Goal: Use online tool/utility: Utilize a website feature to perform a specific function

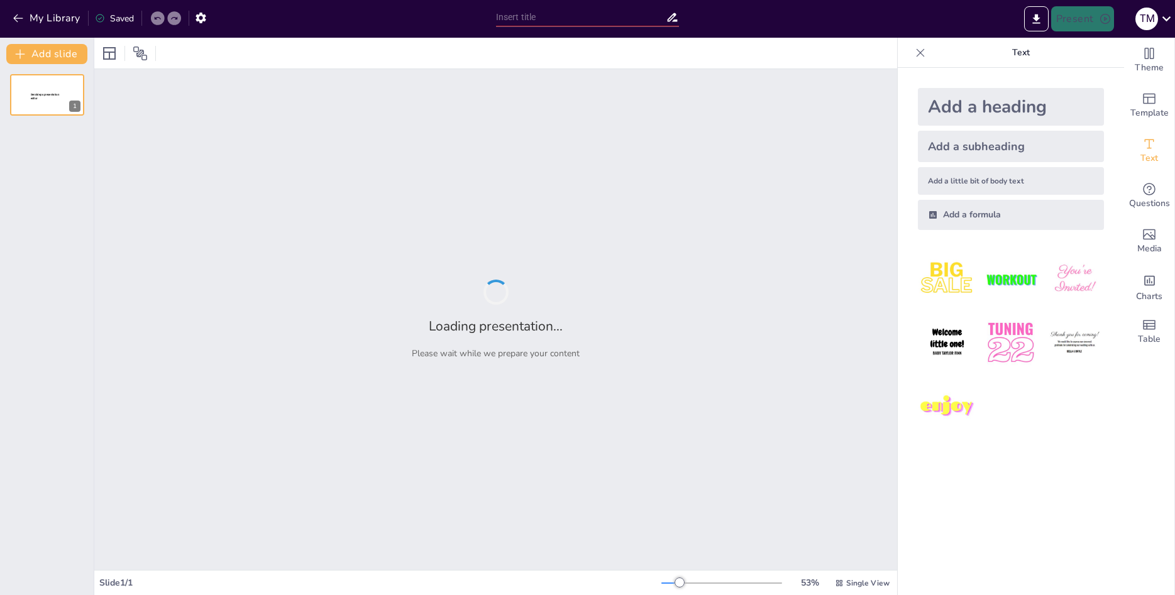
type input "Essential Coding Guidelines for Infectious and Parasitic Diseases: A Comprehens…"
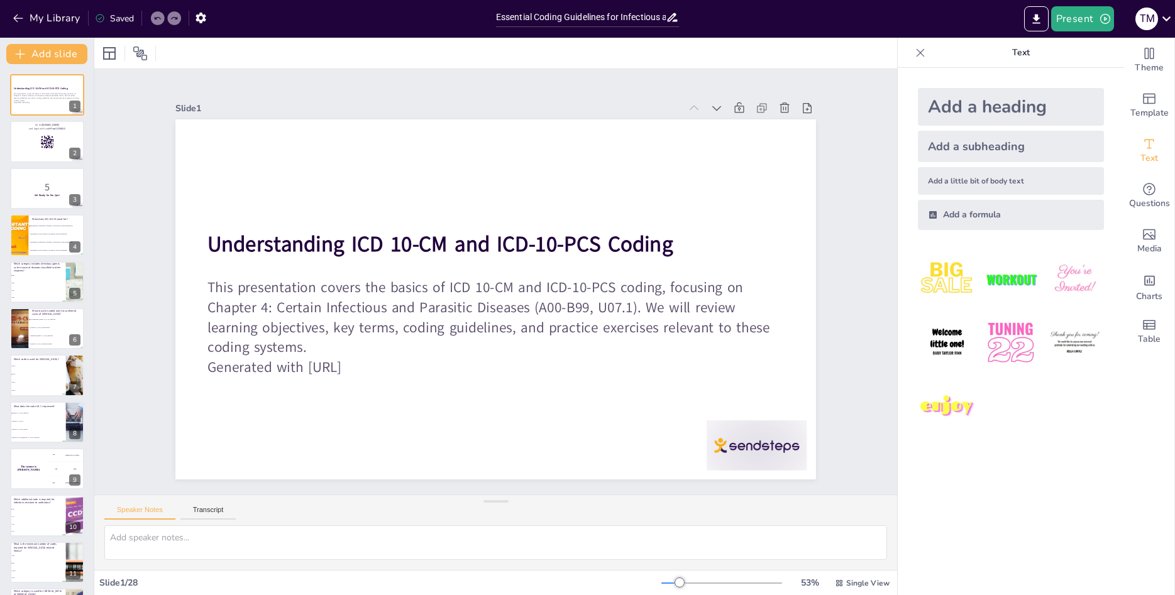
checkbox input "true"
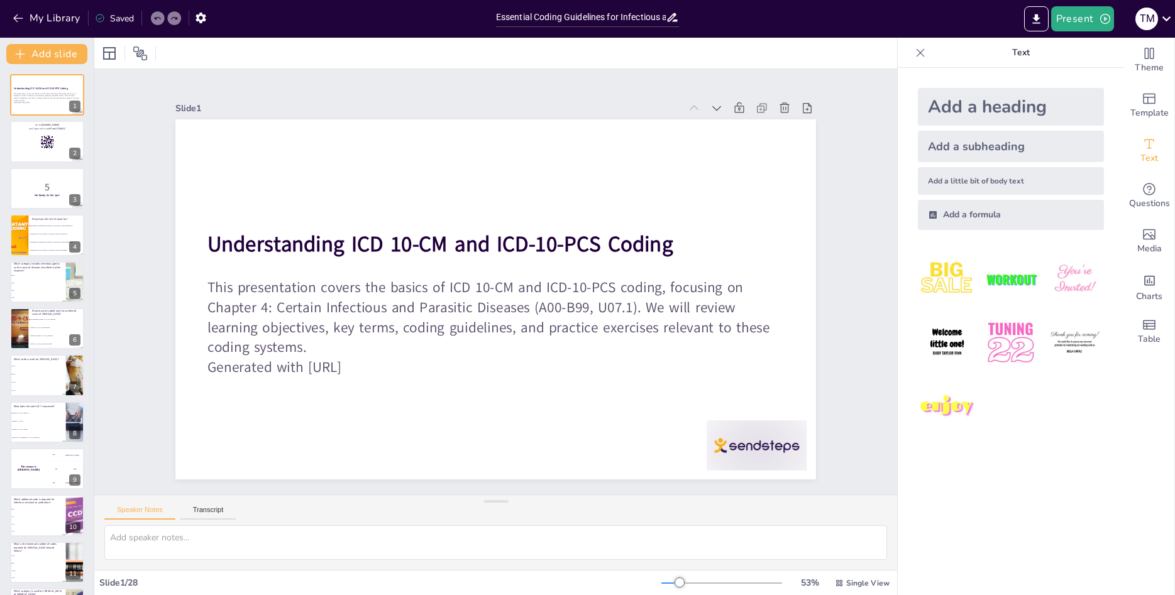
checkbox input "true"
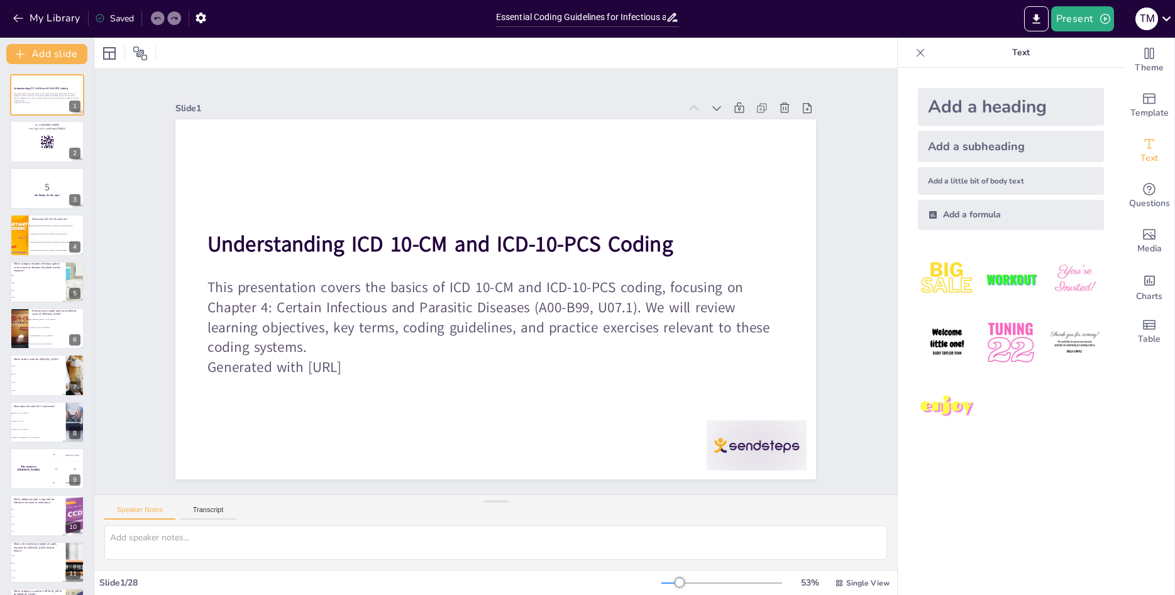
checkbox input "true"
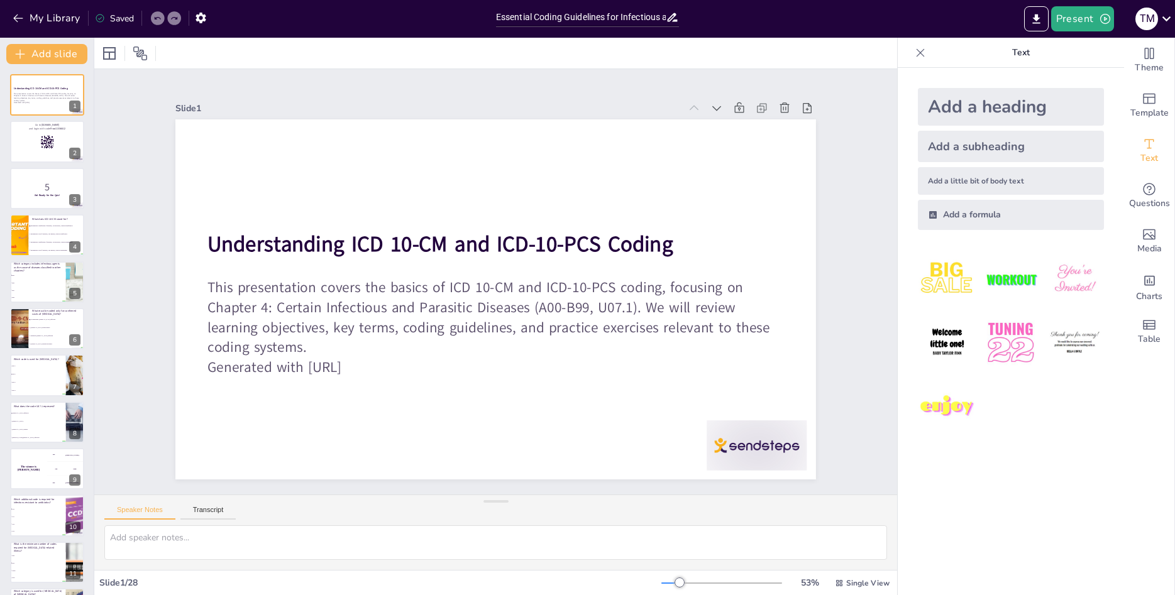
checkbox input "true"
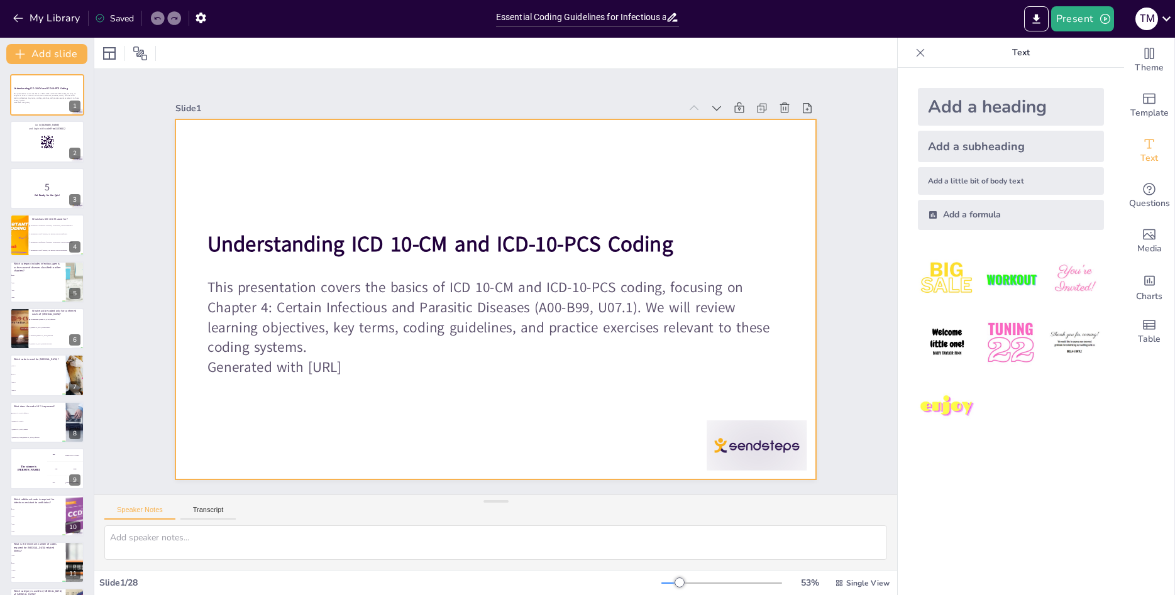
checkbox input "true"
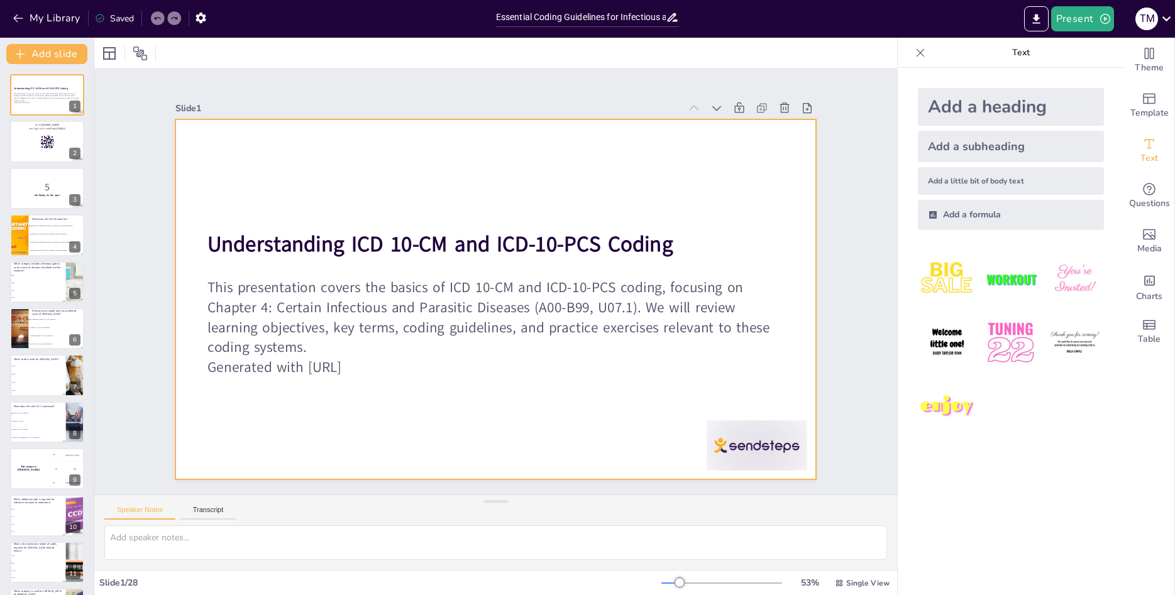
checkbox input "true"
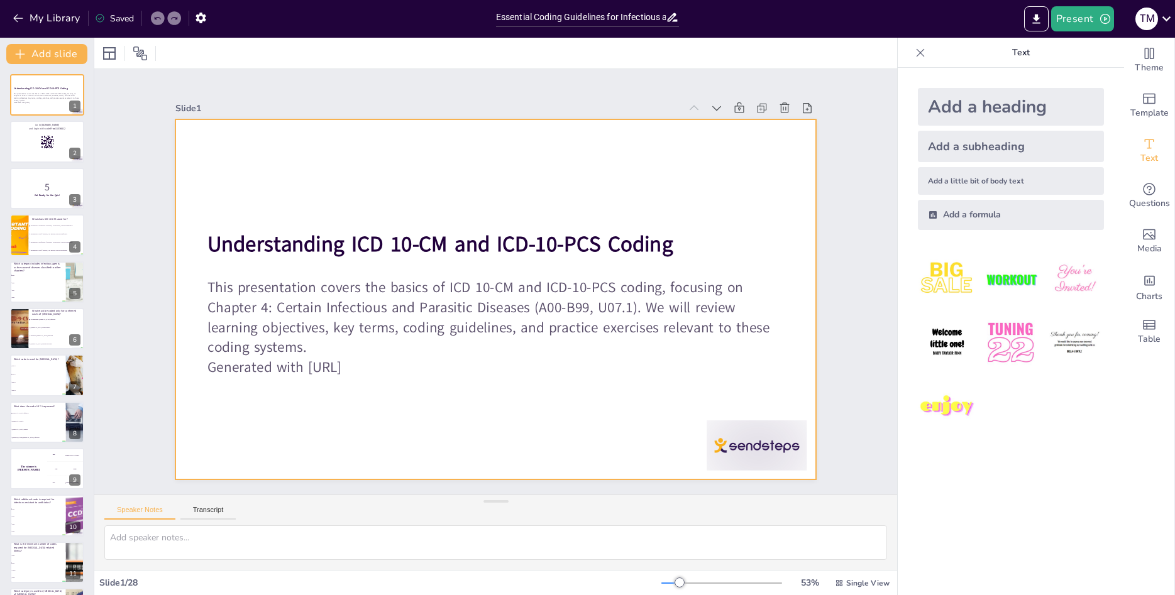
checkbox input "true"
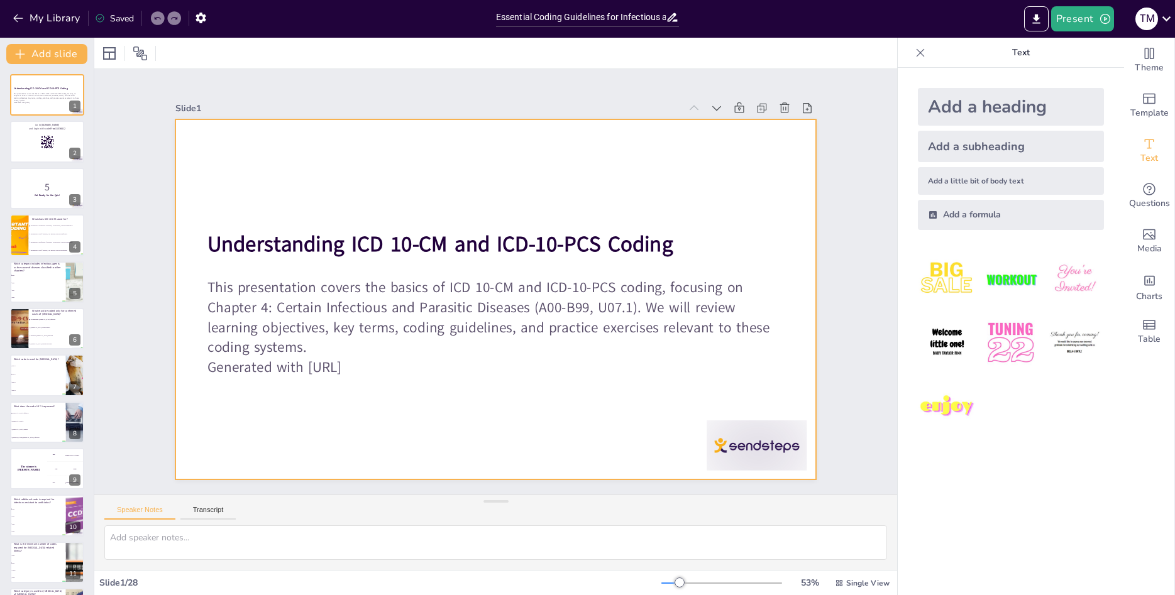
checkbox input "true"
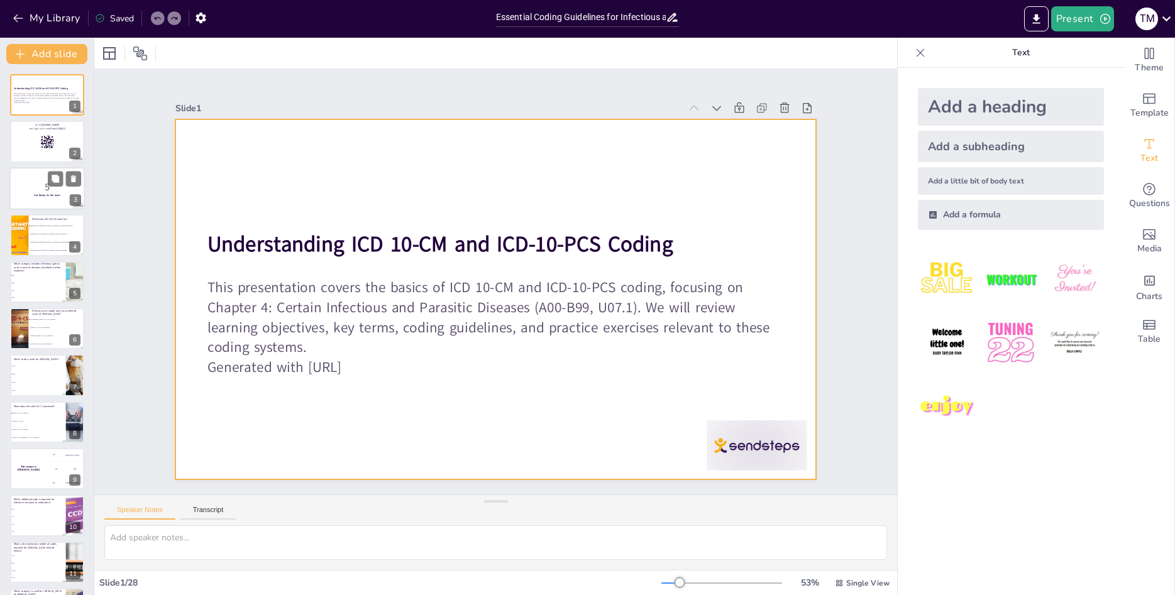
checkbox input "true"
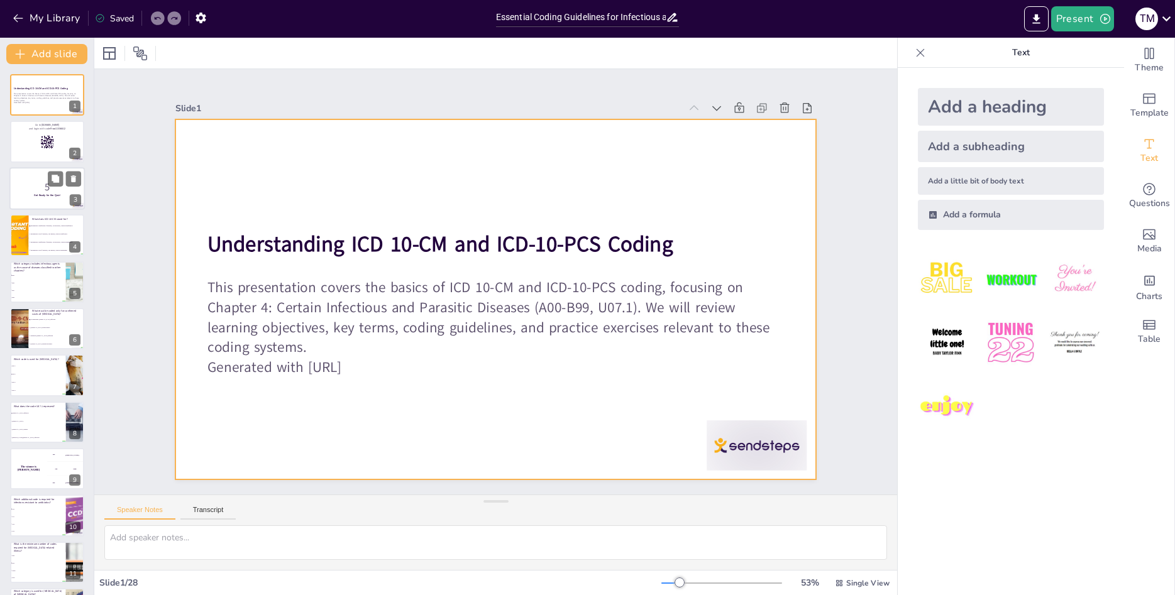
checkbox input "true"
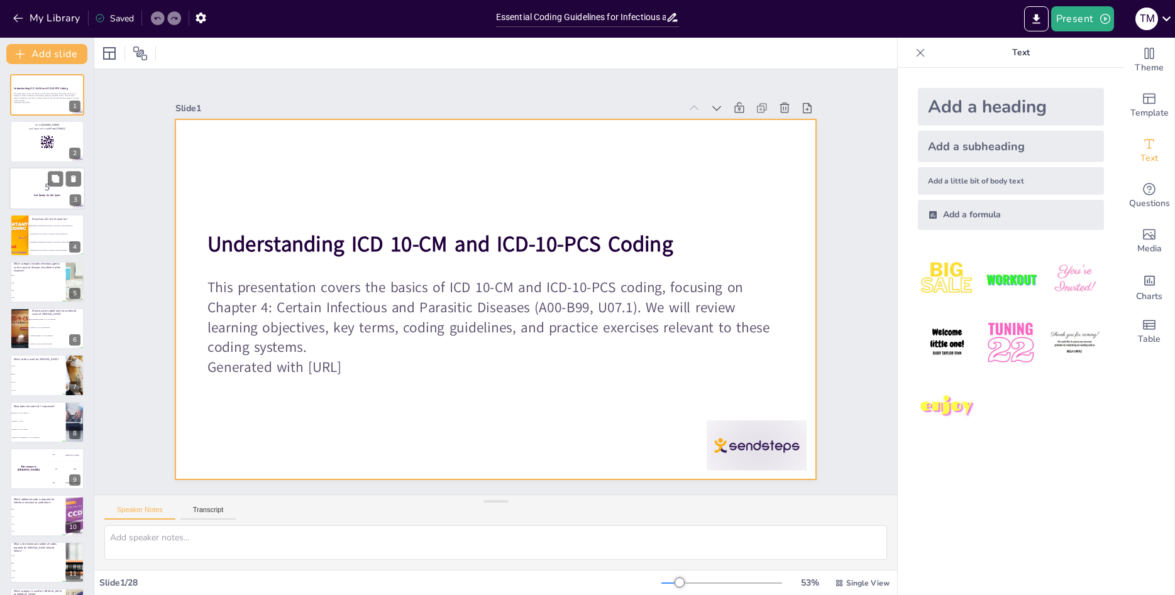
checkbox input "true"
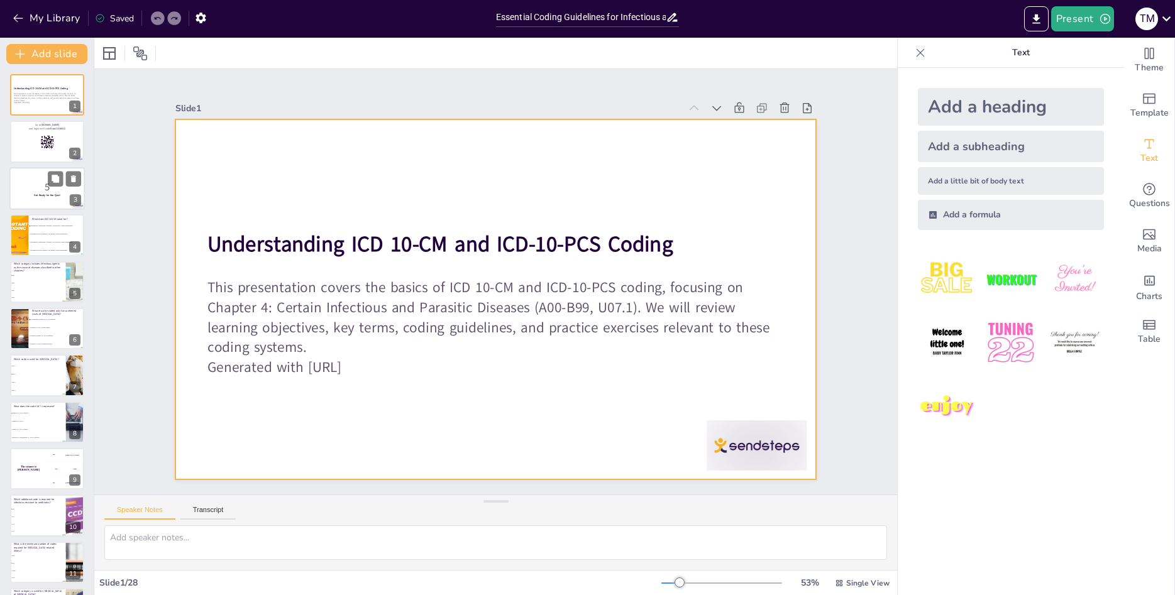
checkbox input "true"
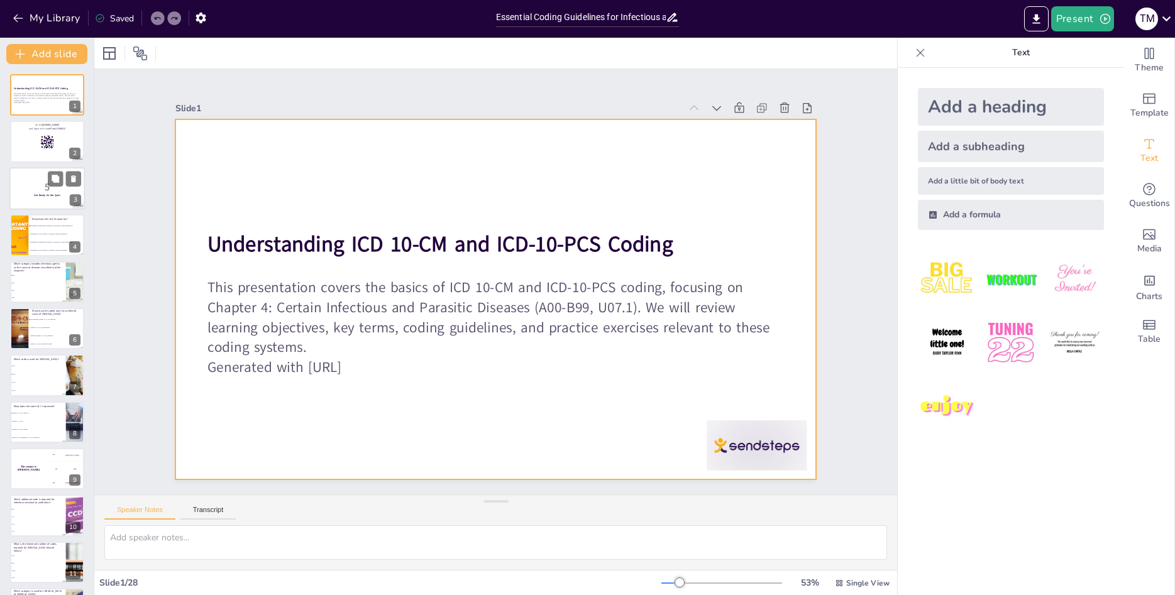
checkbox input "true"
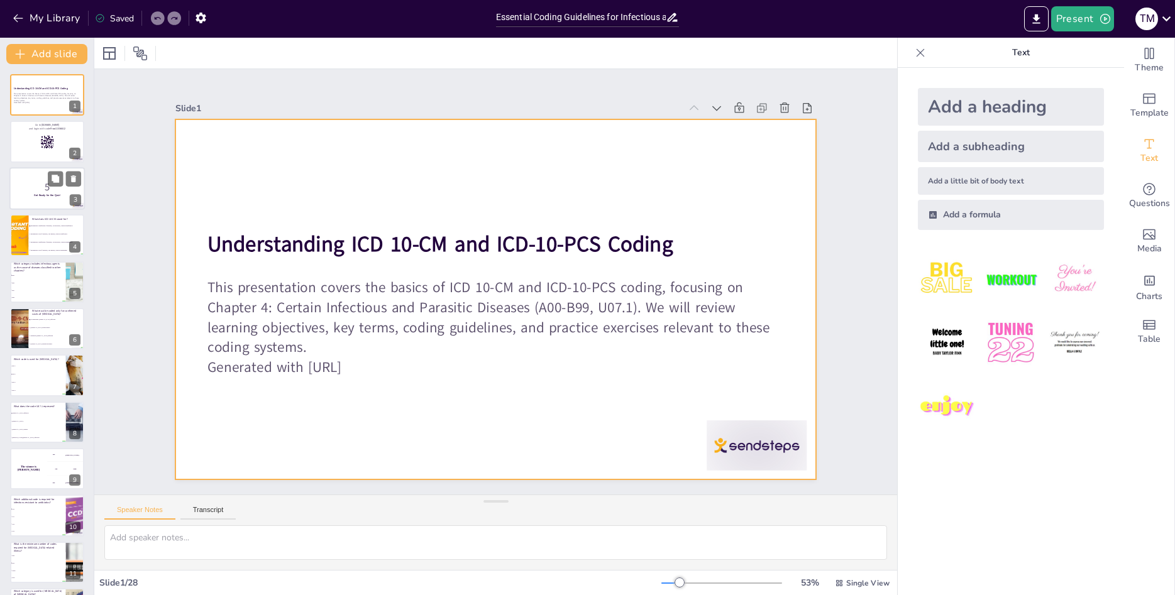
checkbox input "true"
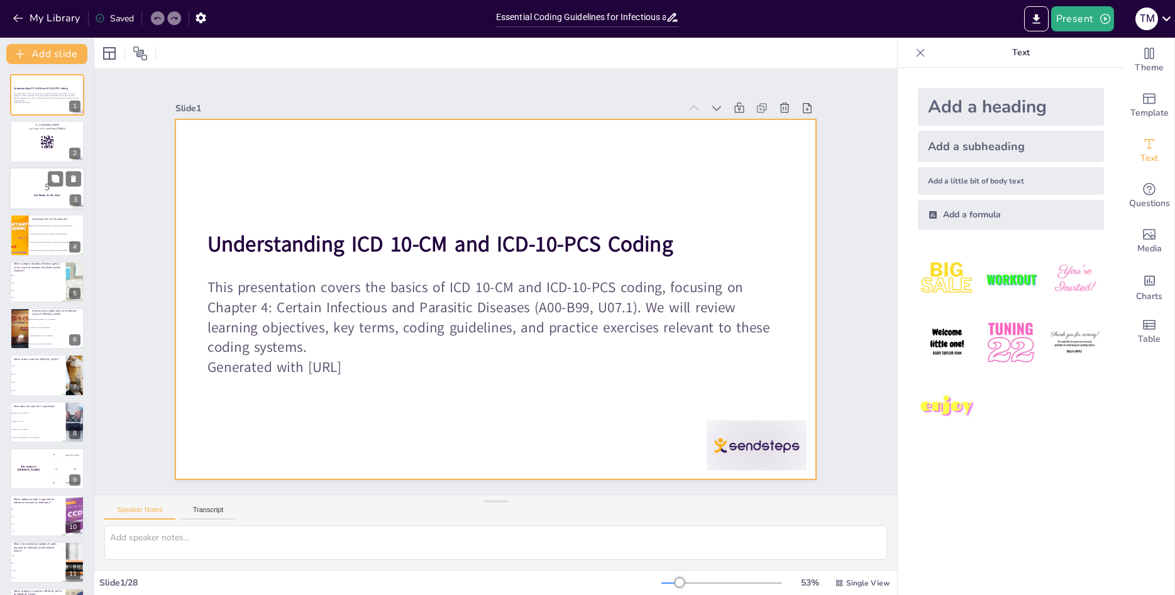
checkbox input "true"
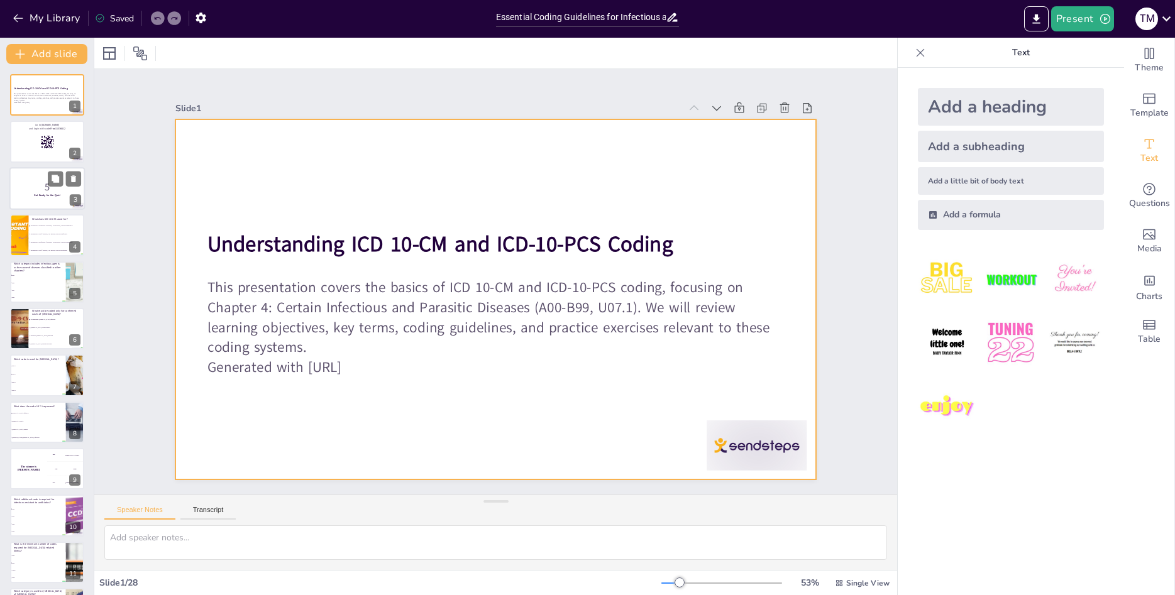
checkbox input "true"
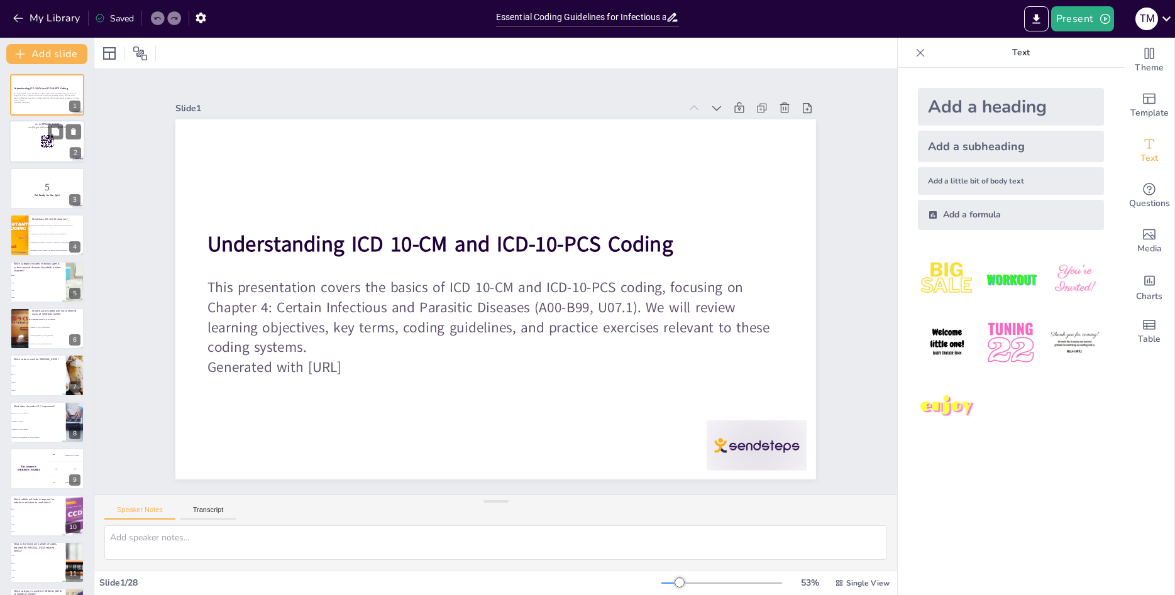
checkbox input "true"
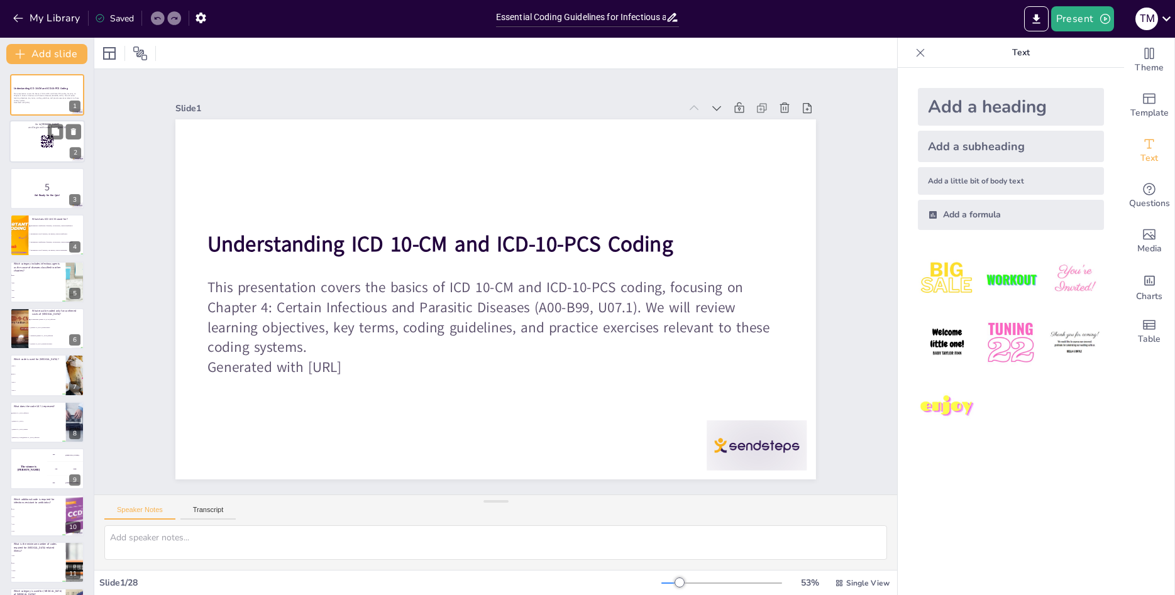
checkbox input "true"
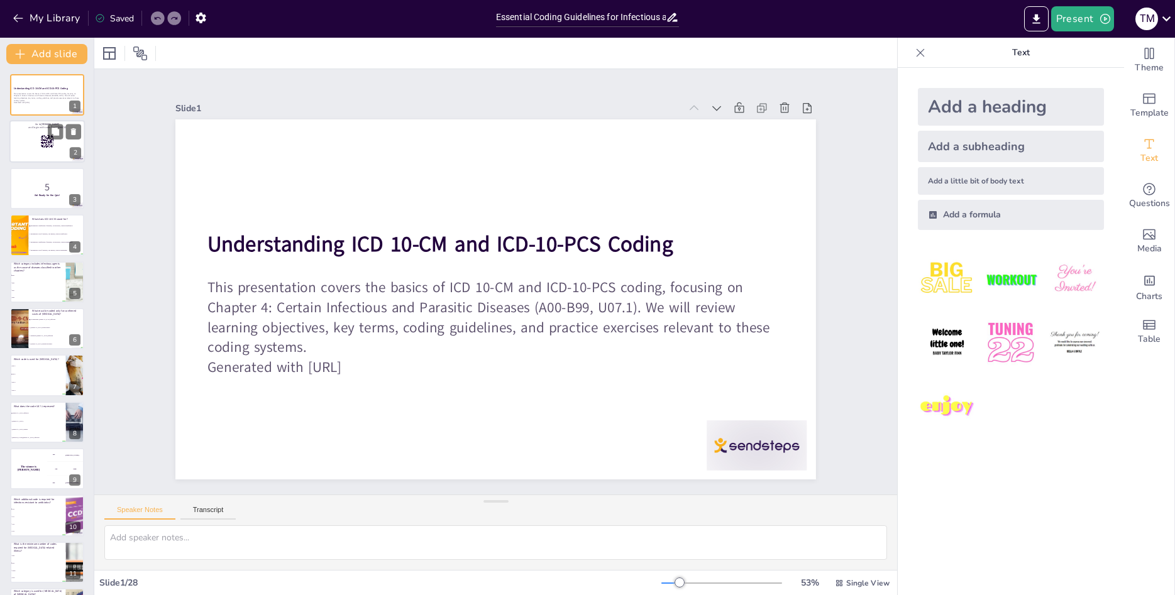
checkbox input "true"
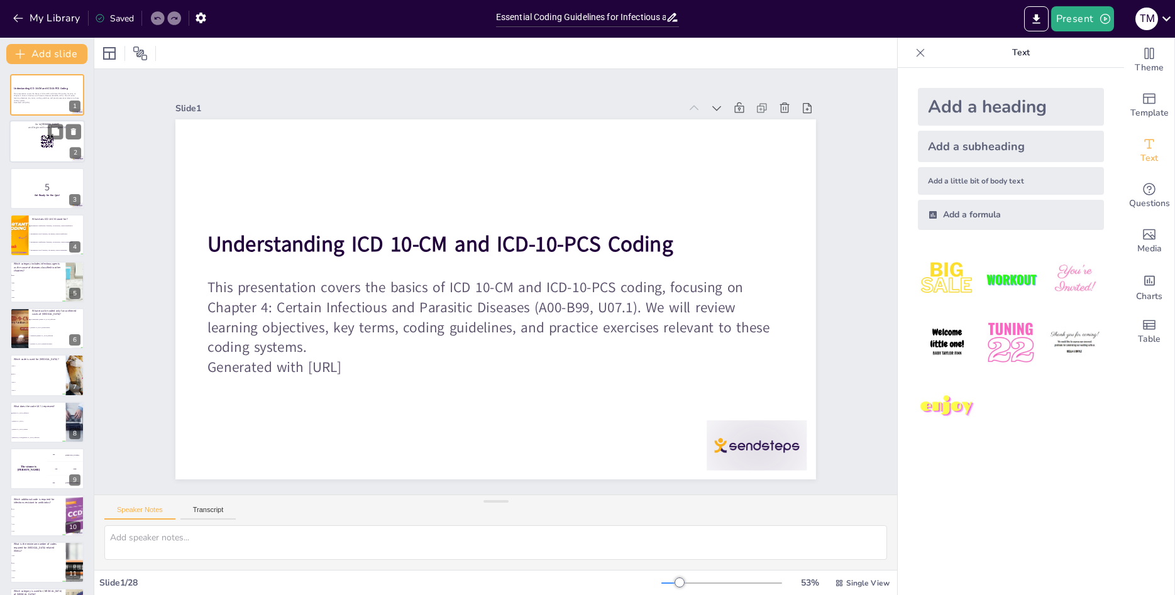
checkbox input "true"
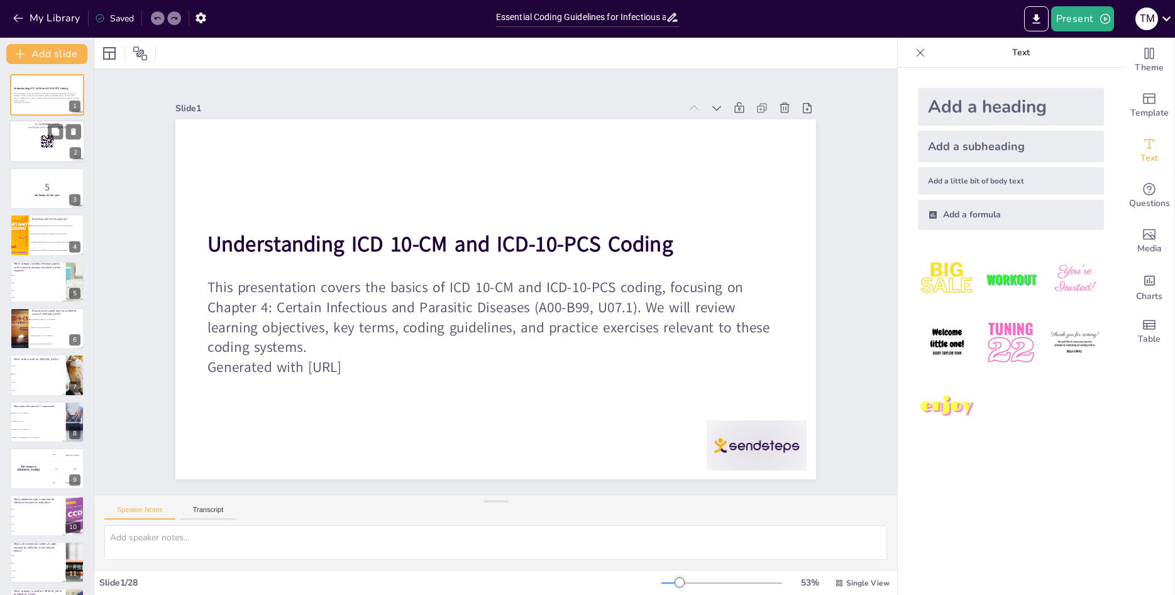
checkbox input "true"
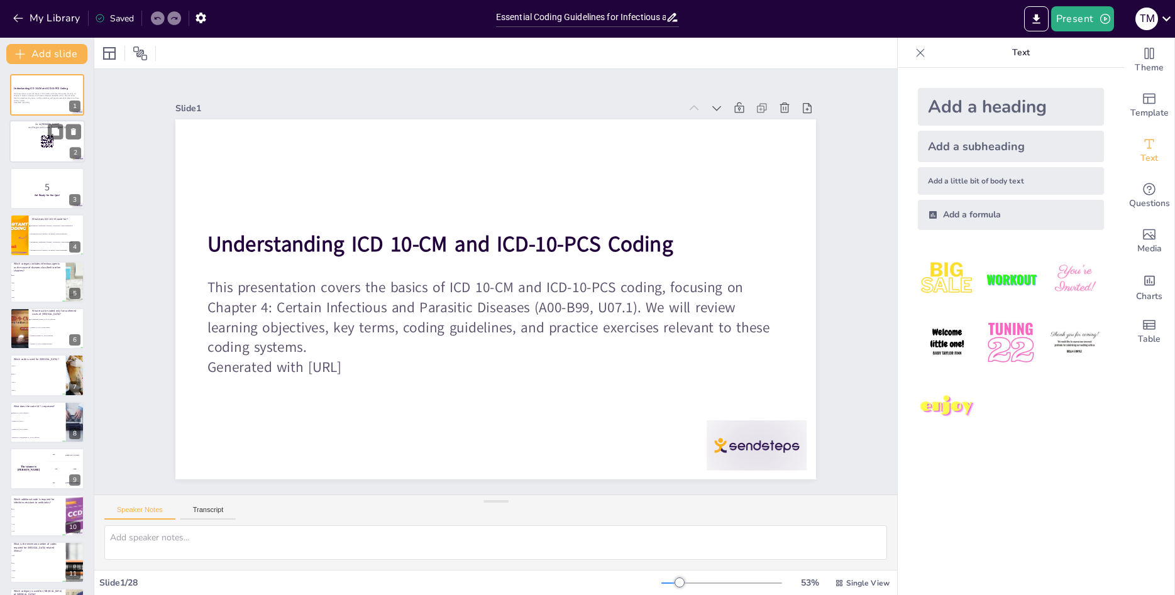
checkbox input "true"
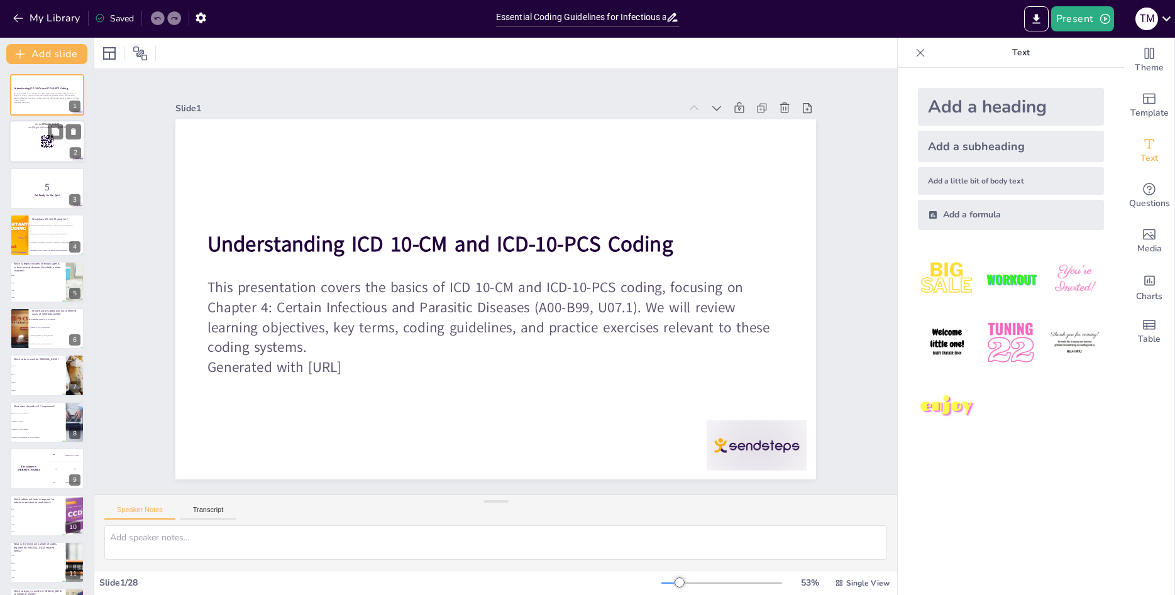
checkbox input "true"
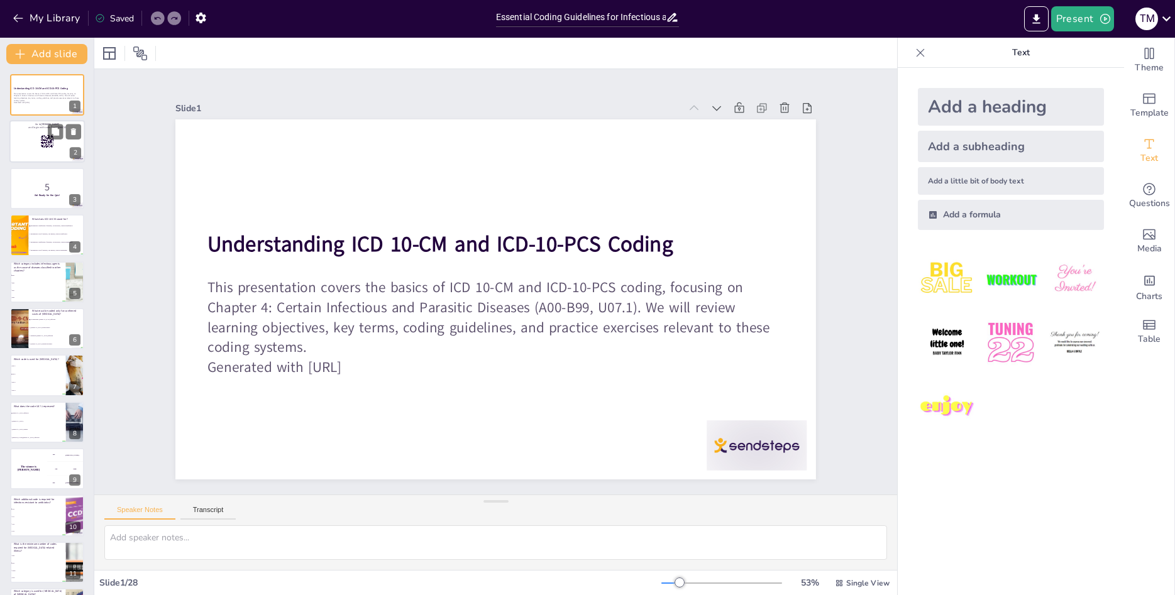
checkbox input "true"
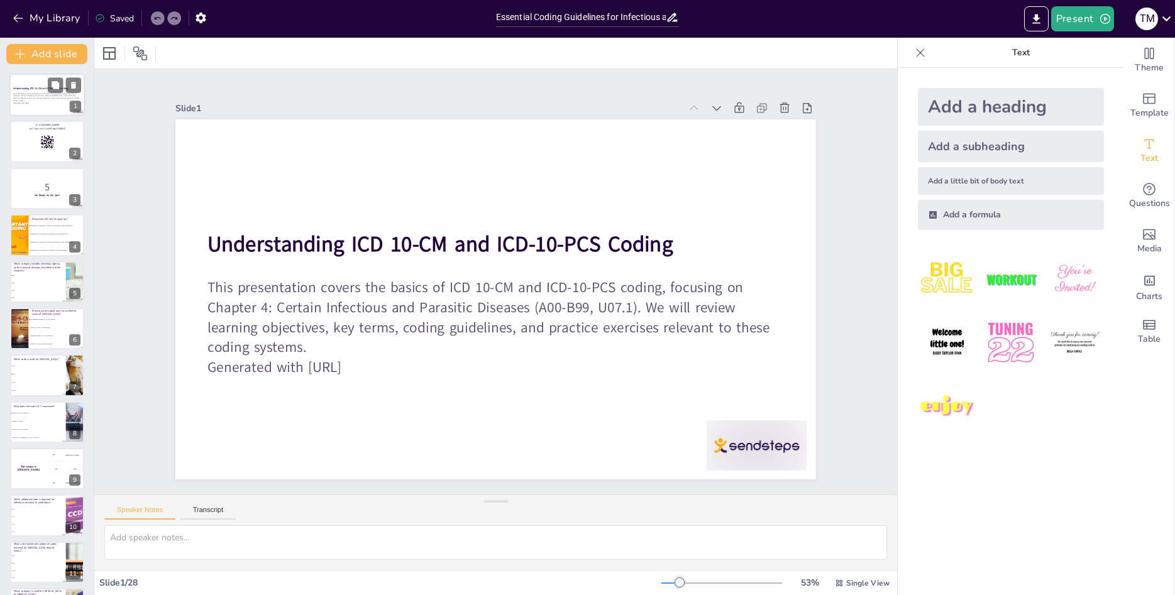
checkbox input "true"
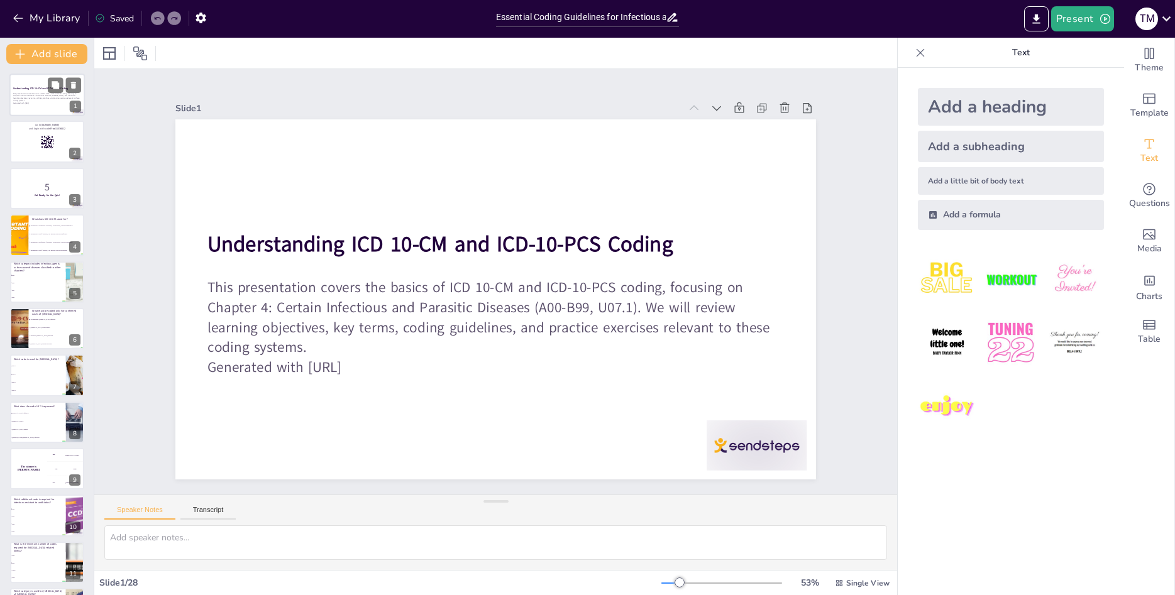
checkbox input "true"
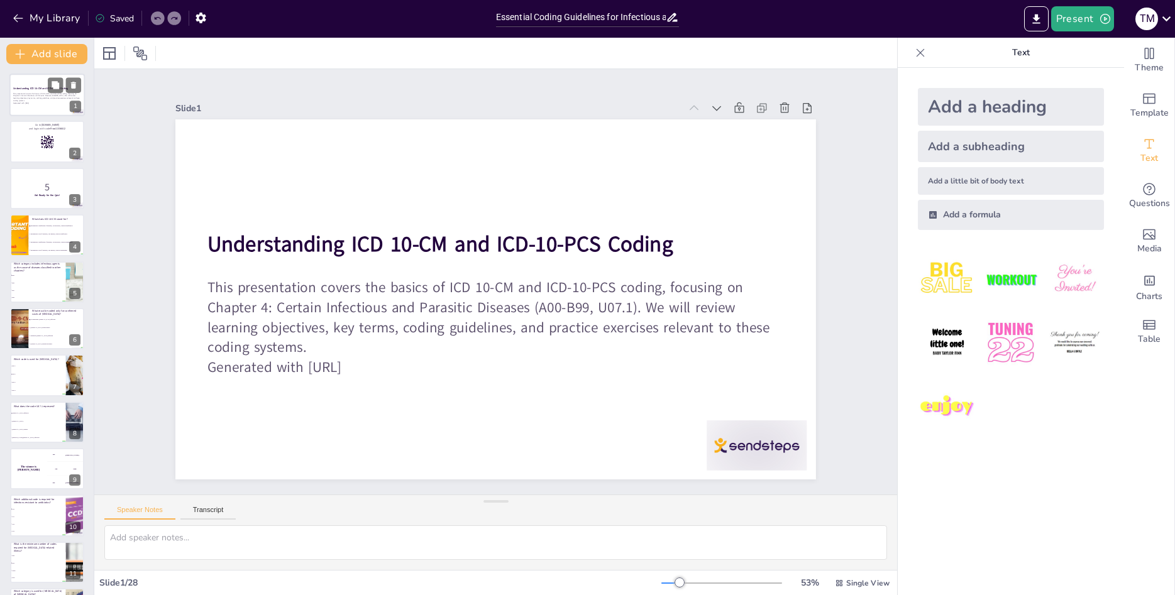
checkbox input "true"
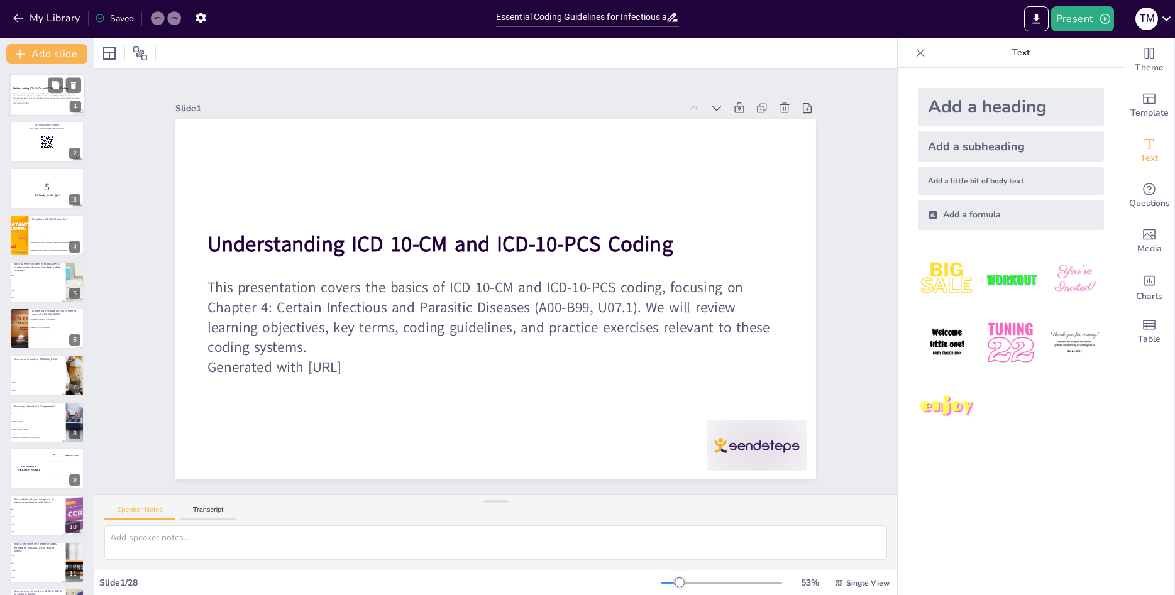
checkbox input "true"
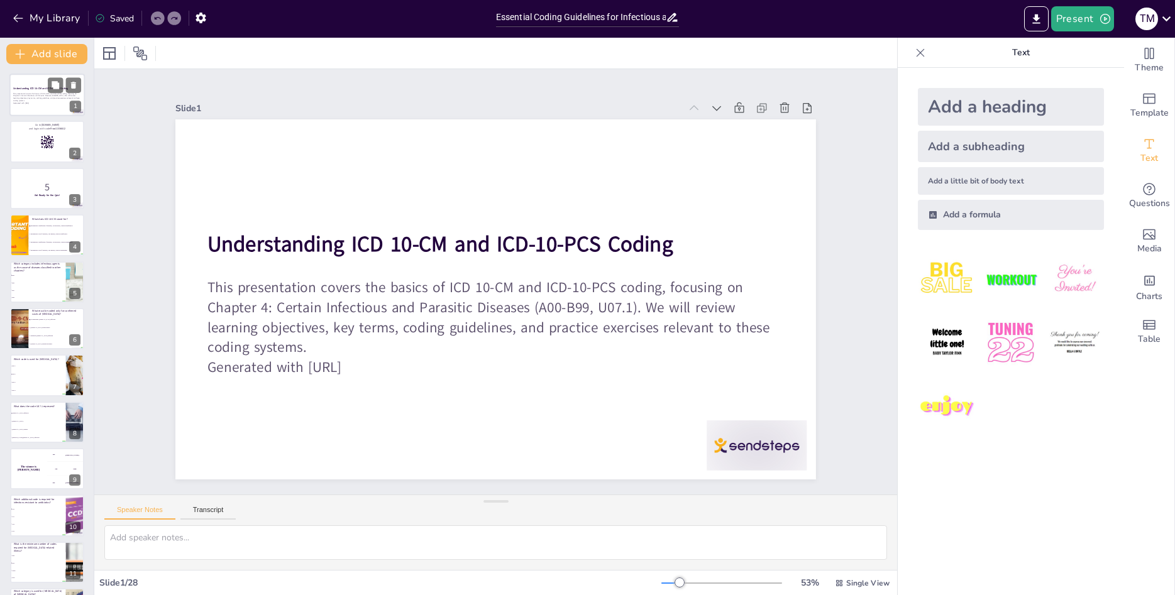
checkbox input "true"
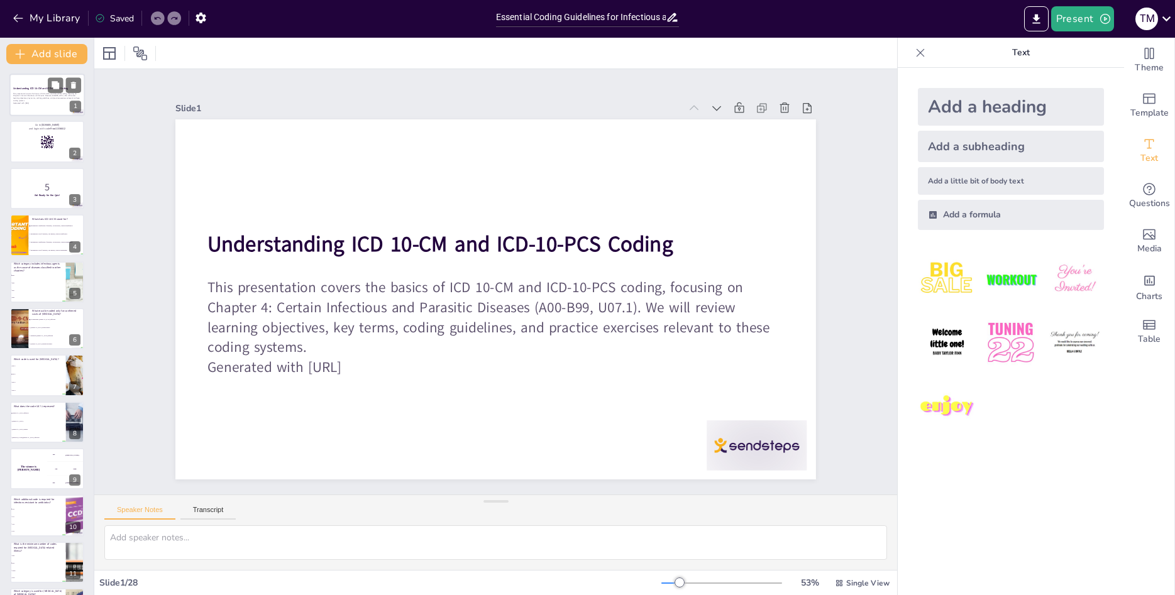
checkbox input "true"
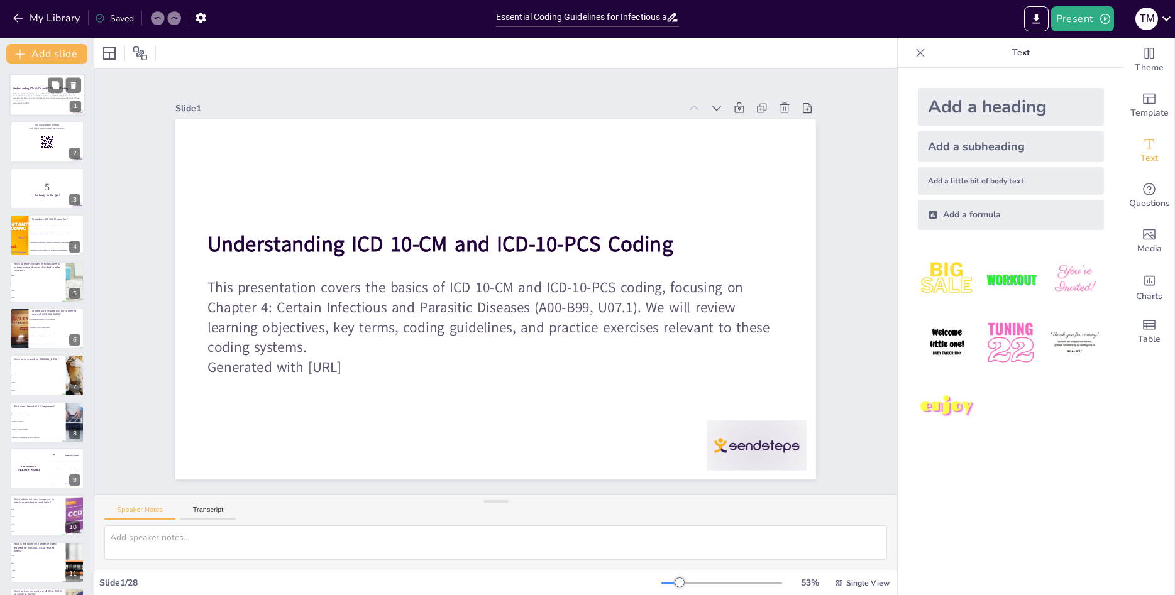
checkbox input "true"
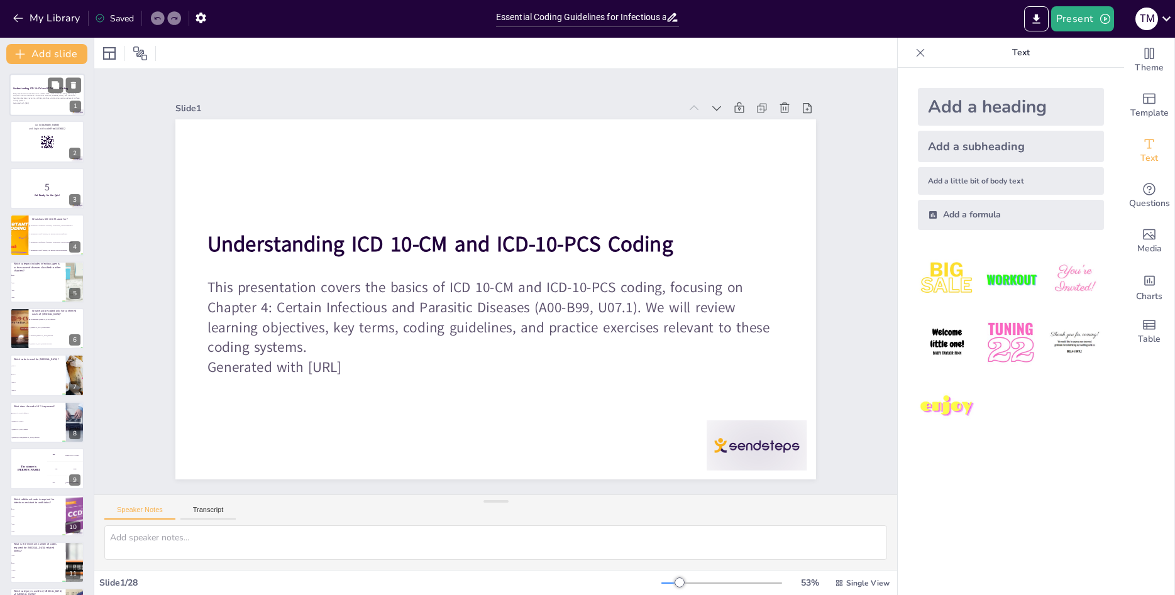
checkbox input "true"
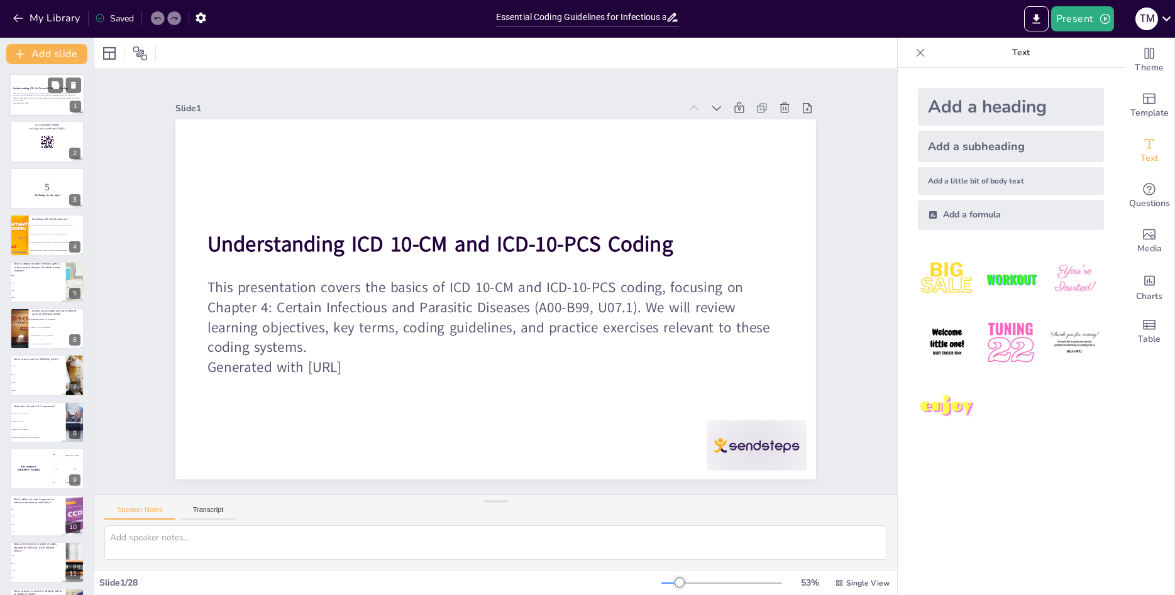
checkbox input "true"
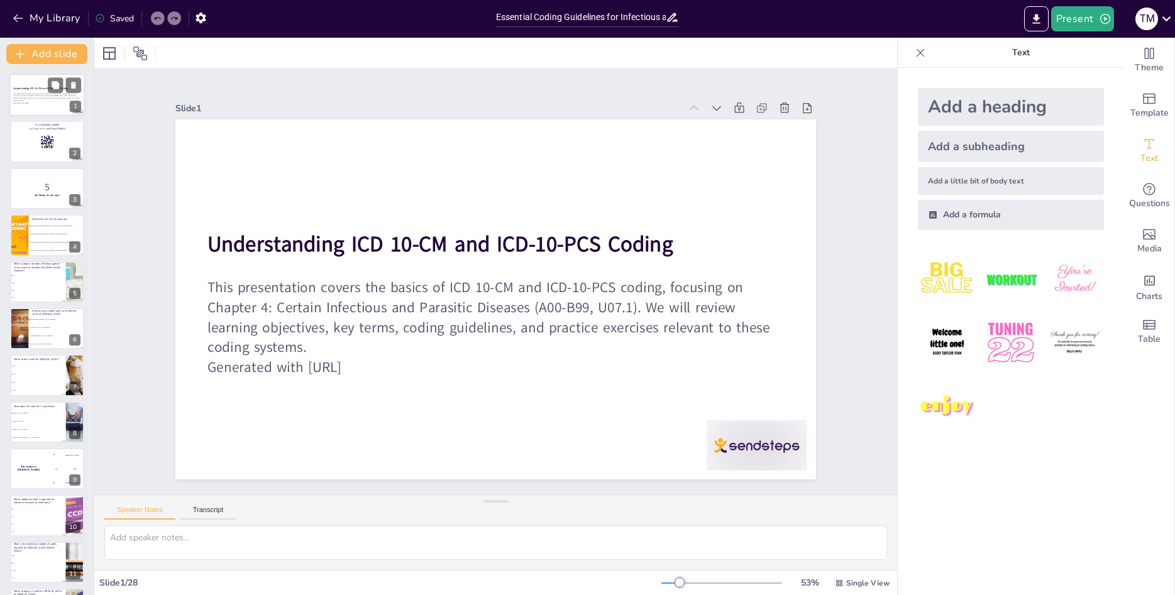
checkbox input "true"
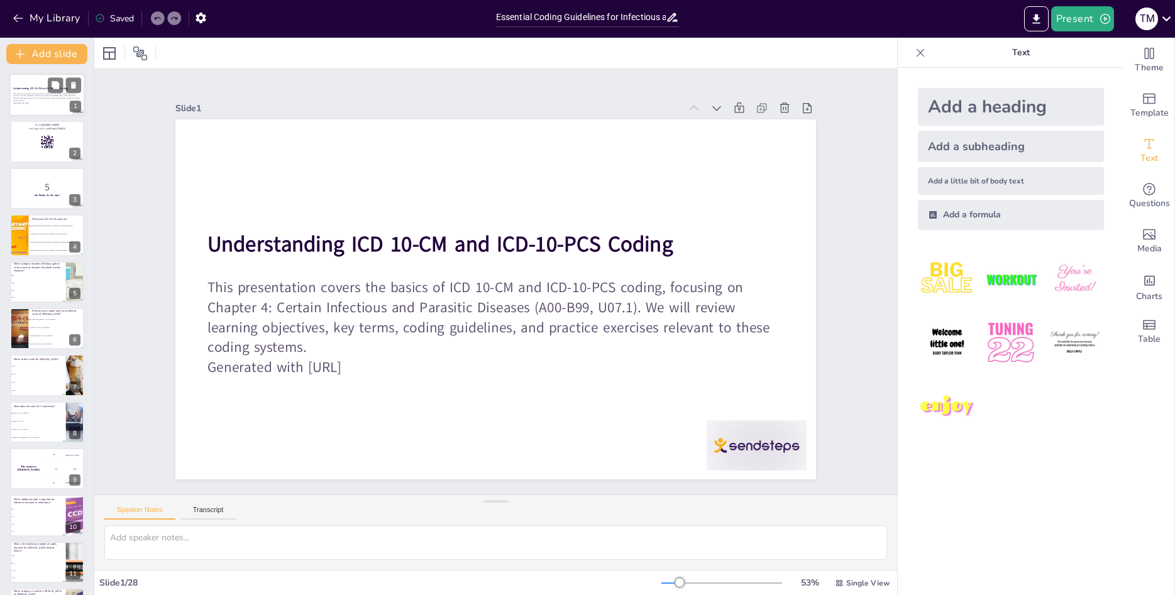
checkbox input "true"
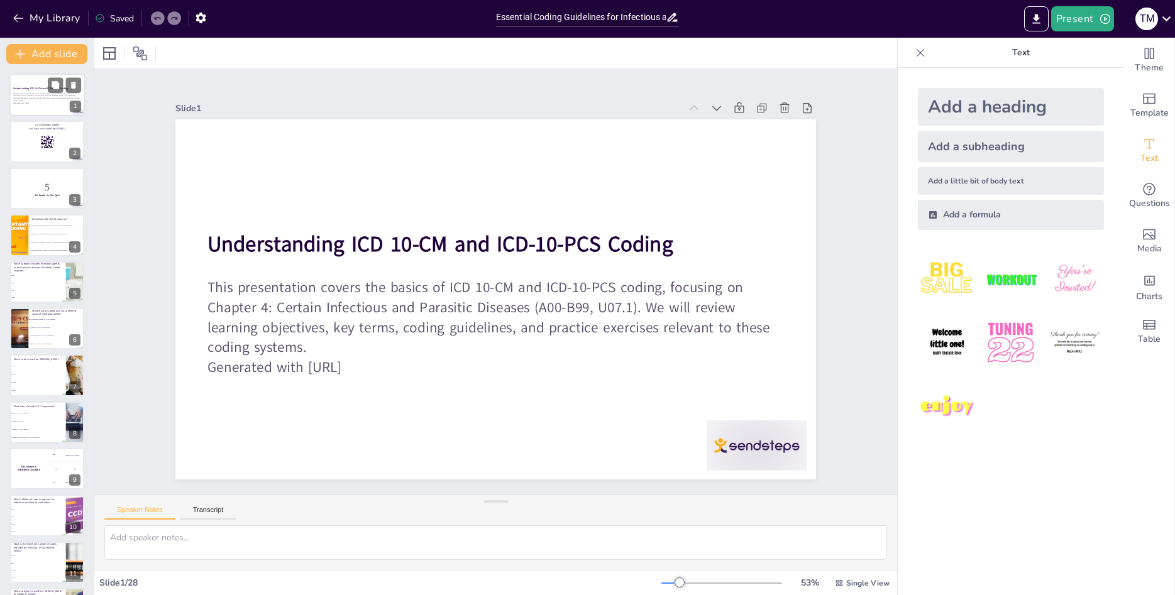
checkbox input "true"
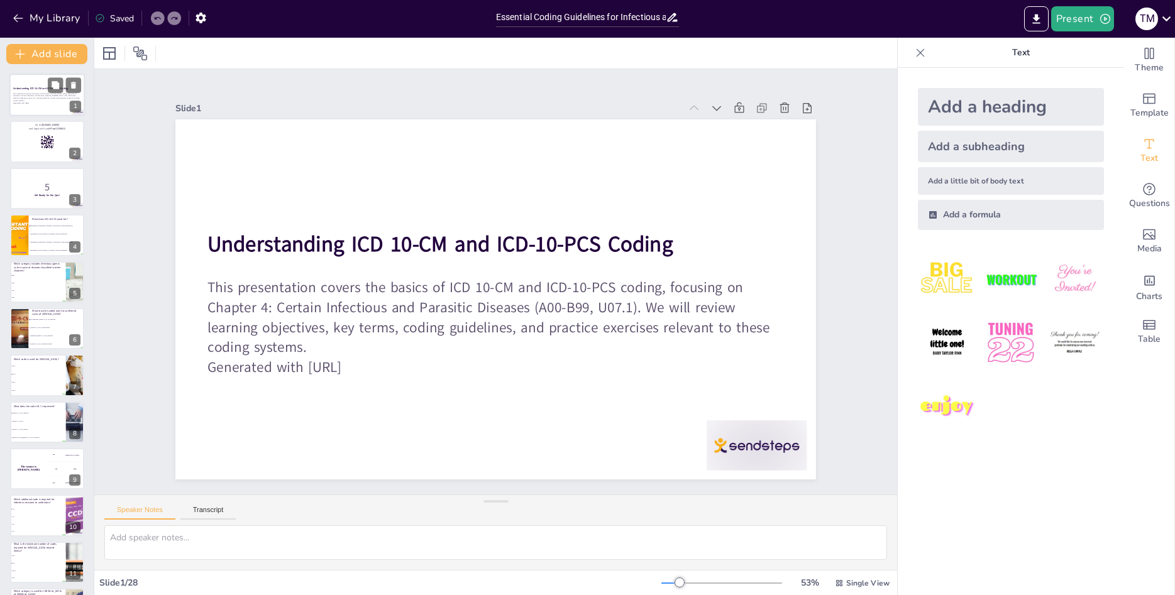
checkbox input "true"
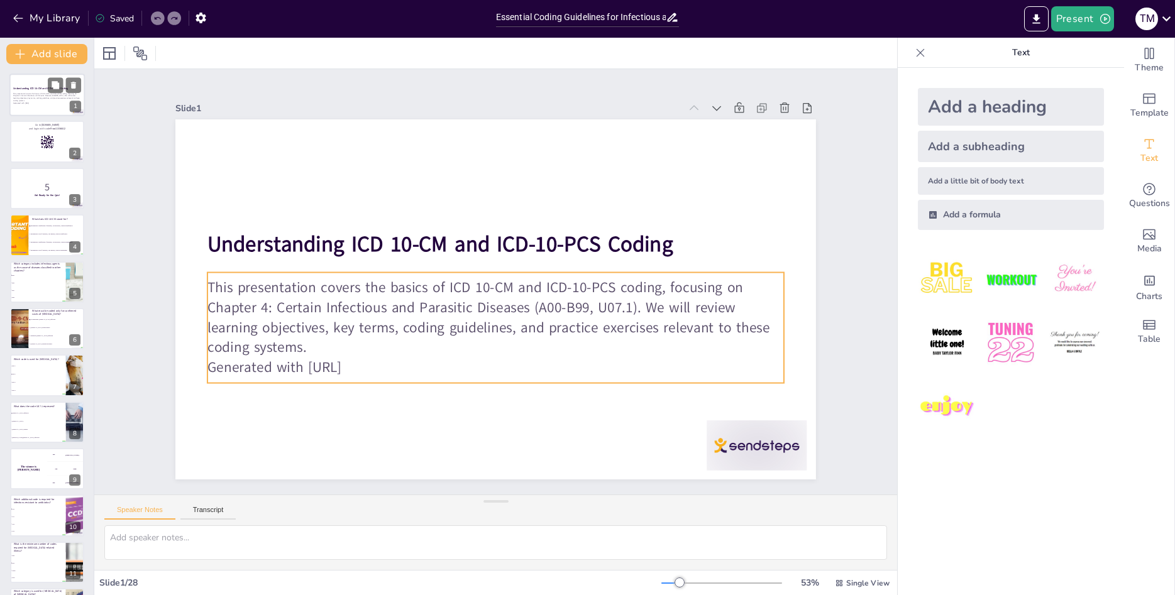
checkbox input "true"
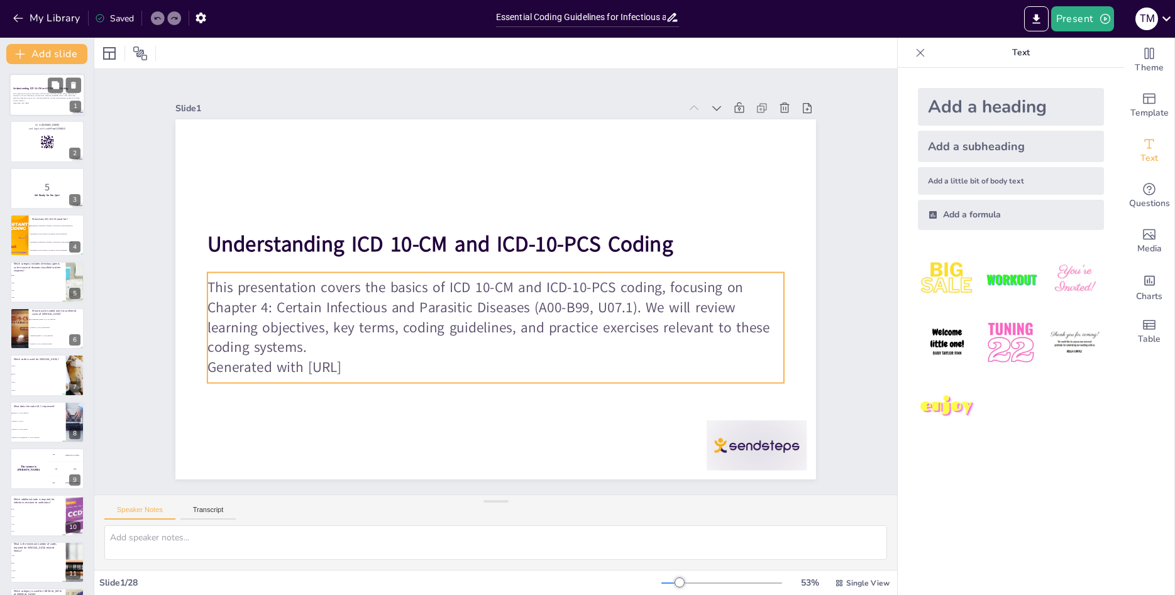
checkbox input "true"
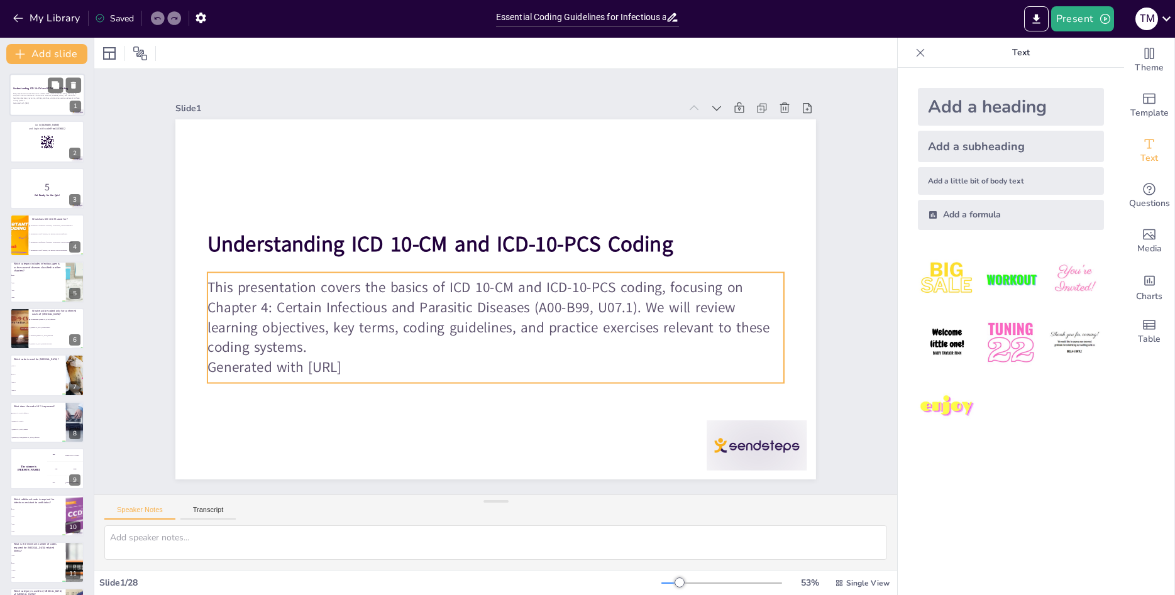
checkbox input "true"
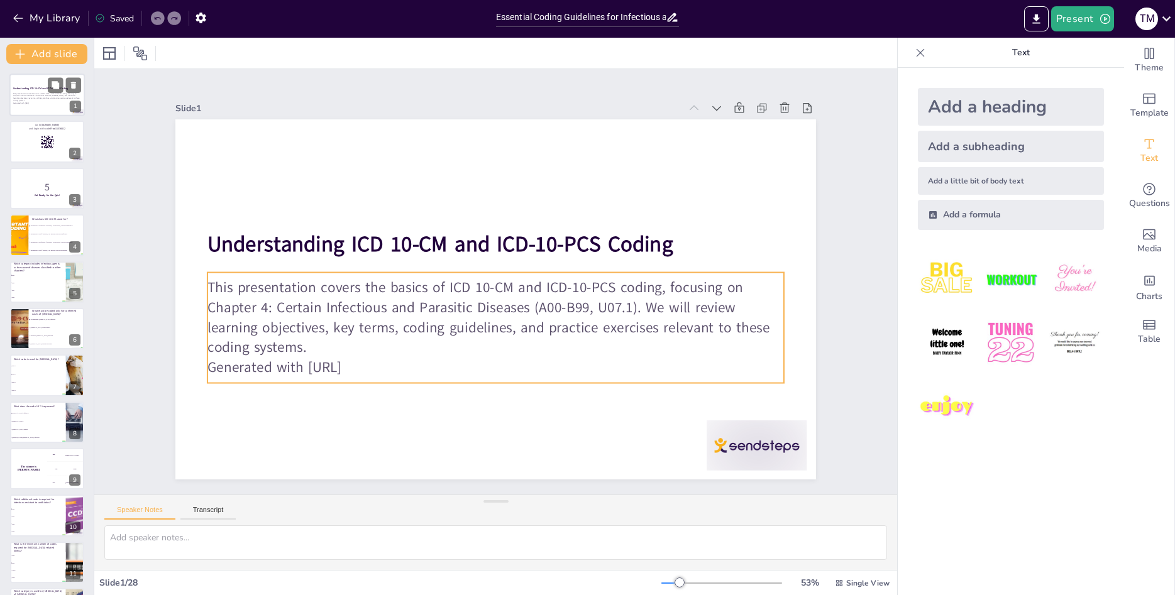
checkbox input "true"
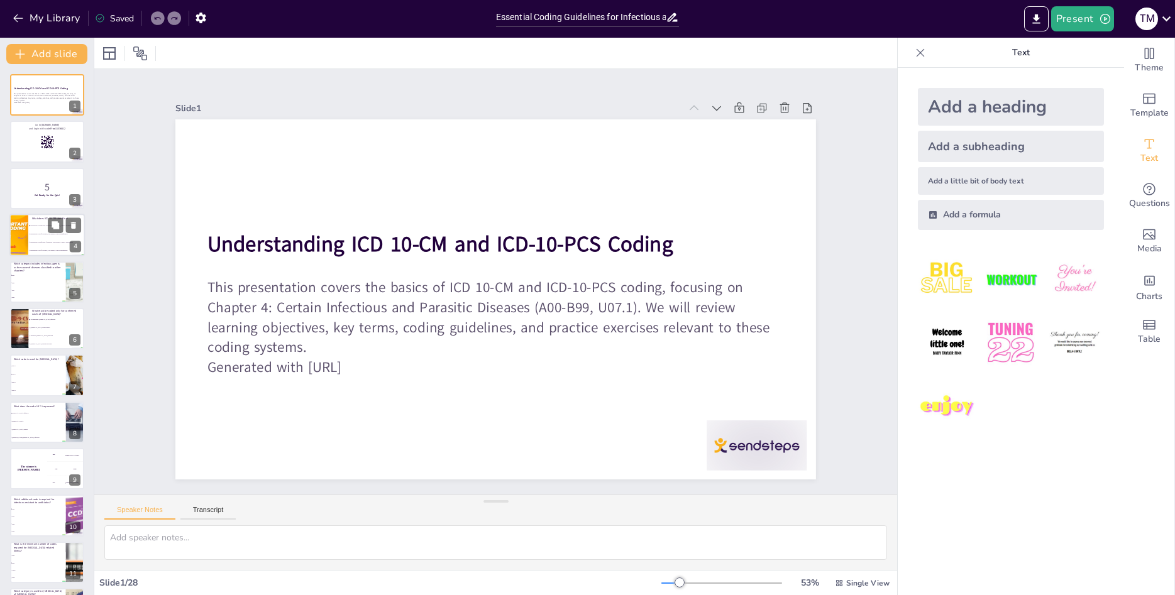
click at [43, 233] on li "International Code of Diseases, 10th Edition, Clinical Modification" at bounding box center [56, 235] width 57 height 8
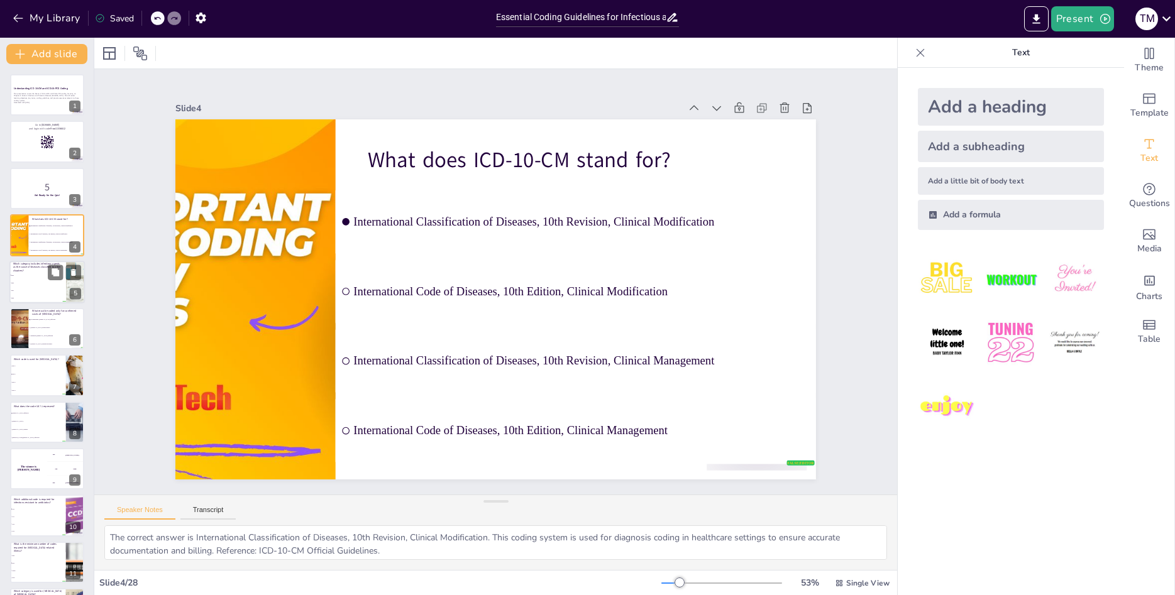
click at [43, 282] on span "B96" at bounding box center [38, 283] width 54 height 2
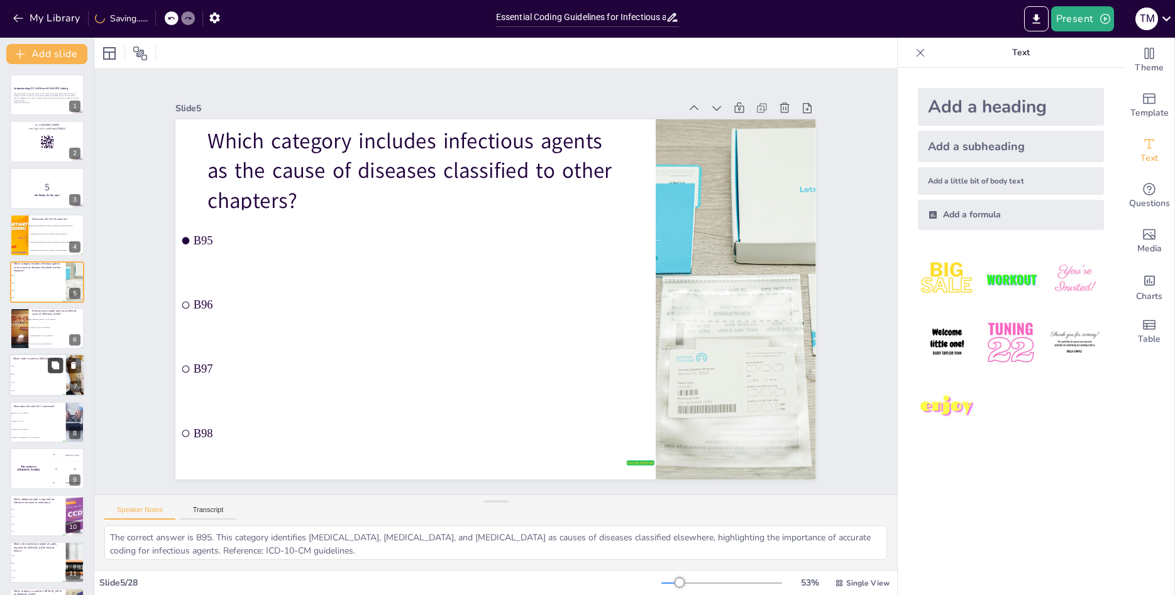
click at [49, 371] on button at bounding box center [55, 365] width 15 height 15
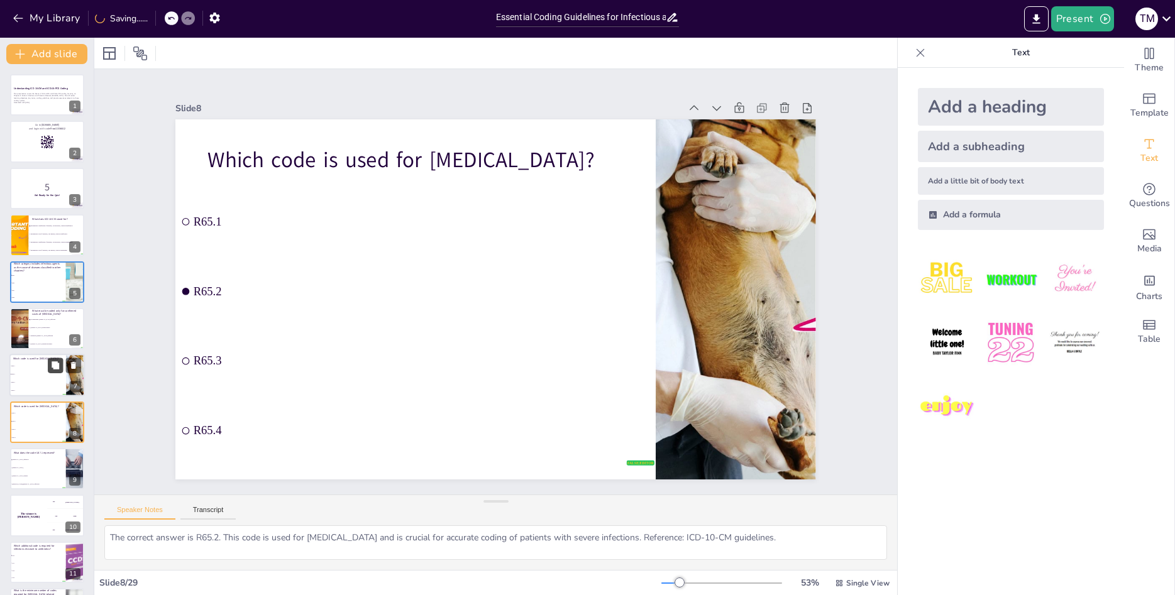
scroll to position [92, 0]
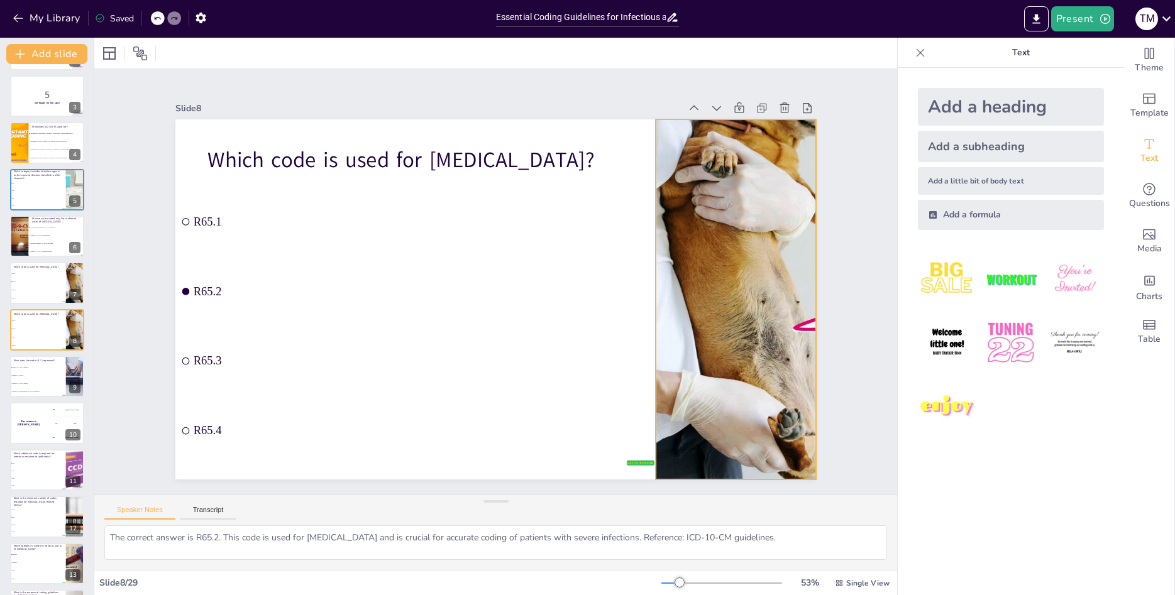
click at [740, 235] on div at bounding box center [734, 249] width 703 height 486
click at [787, 294] on icon at bounding box center [790, 297] width 6 height 6
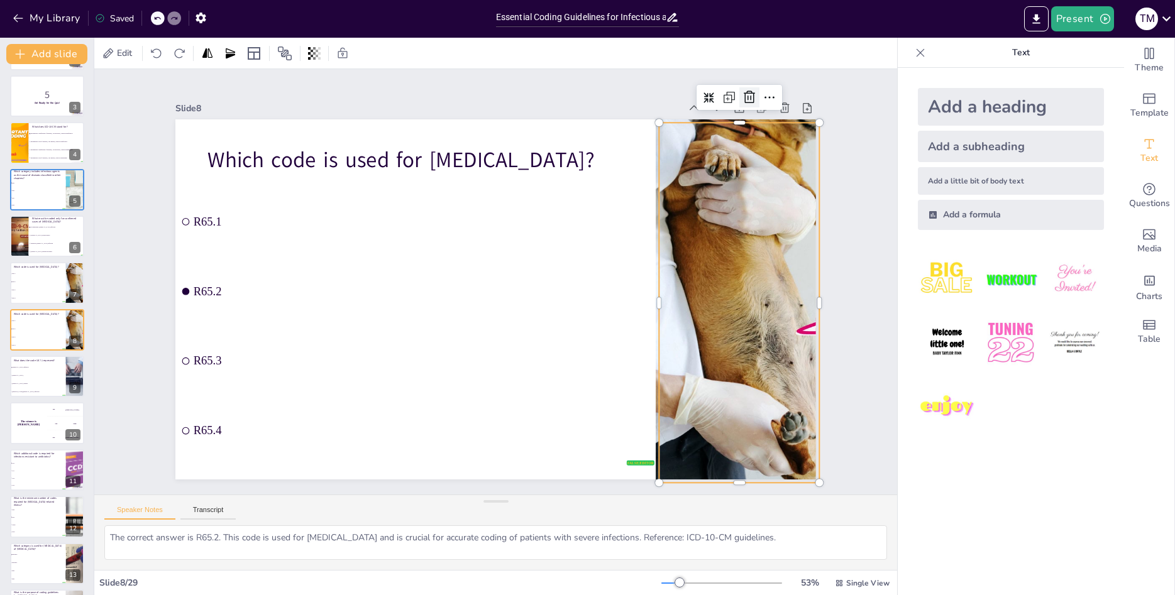
click at [194, 305] on icon at bounding box center [183, 315] width 21 height 21
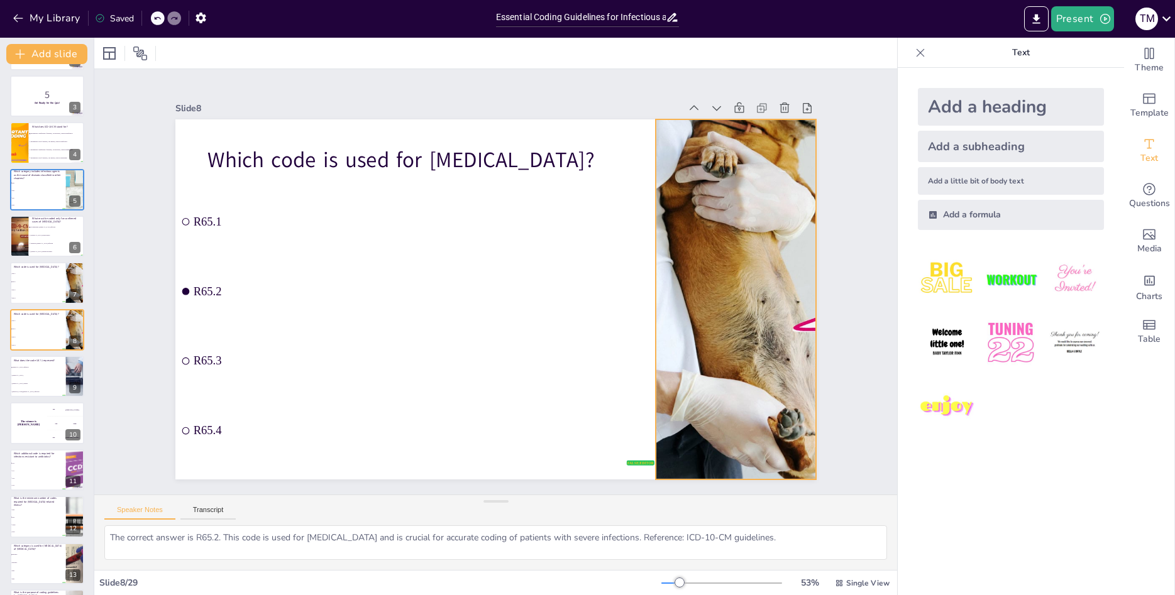
click at [608, 197] on div at bounding box center [257, 315] width 702 height 486
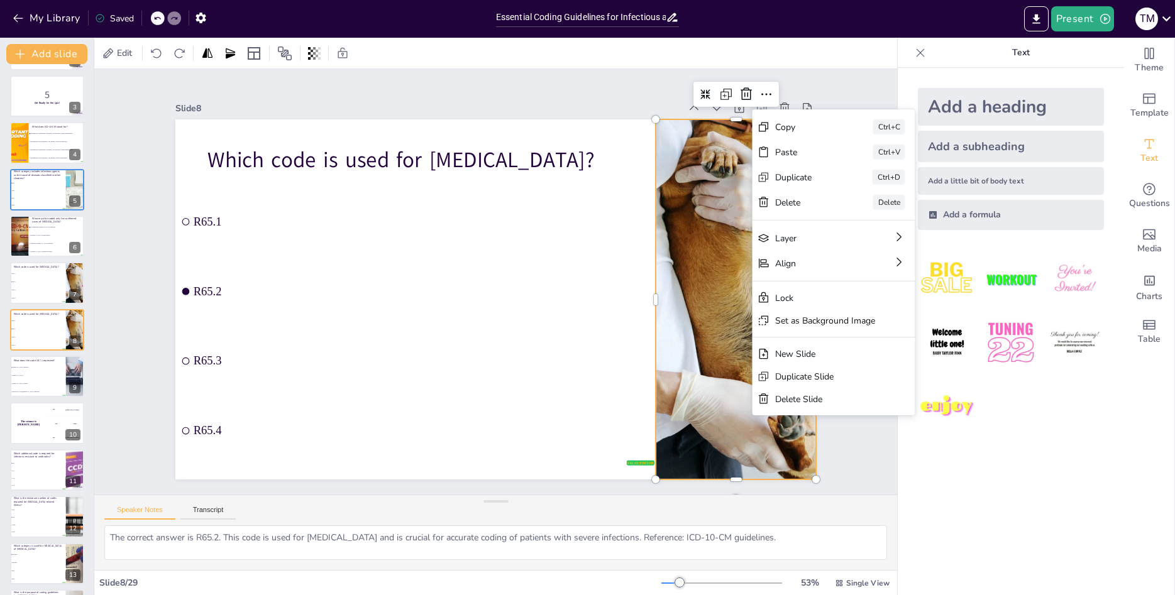
click at [815, 78] on div "Slide 1 Understanding ICD 10-CM and ICD-10-PCS Coding This presentation covers …" at bounding box center [495, 281] width 816 height 899
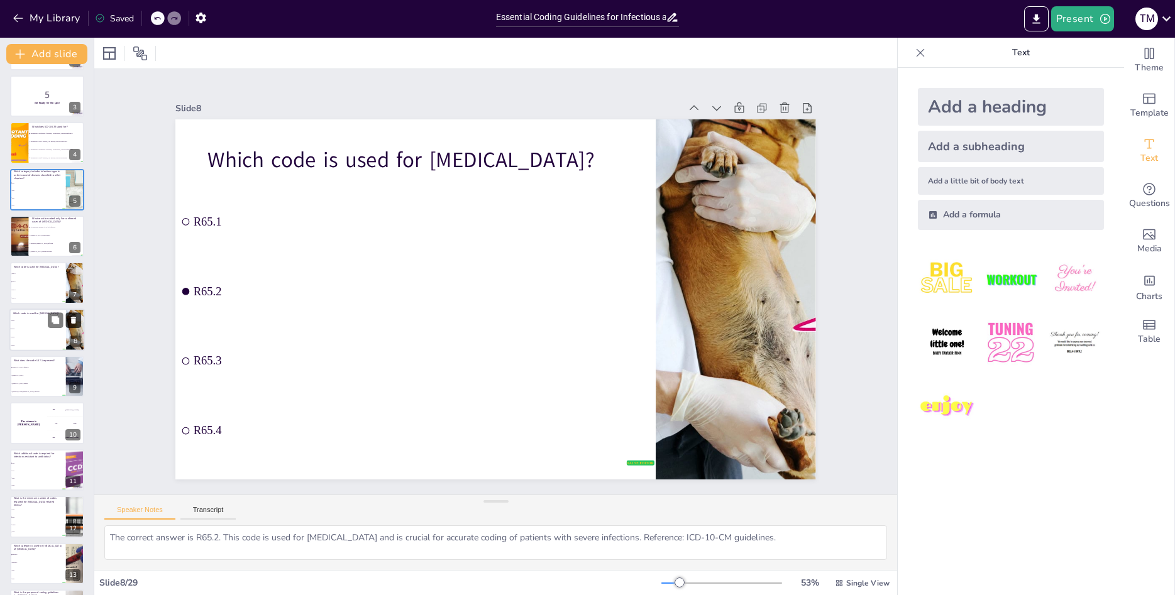
click at [66, 320] on button at bounding box center [73, 319] width 15 height 15
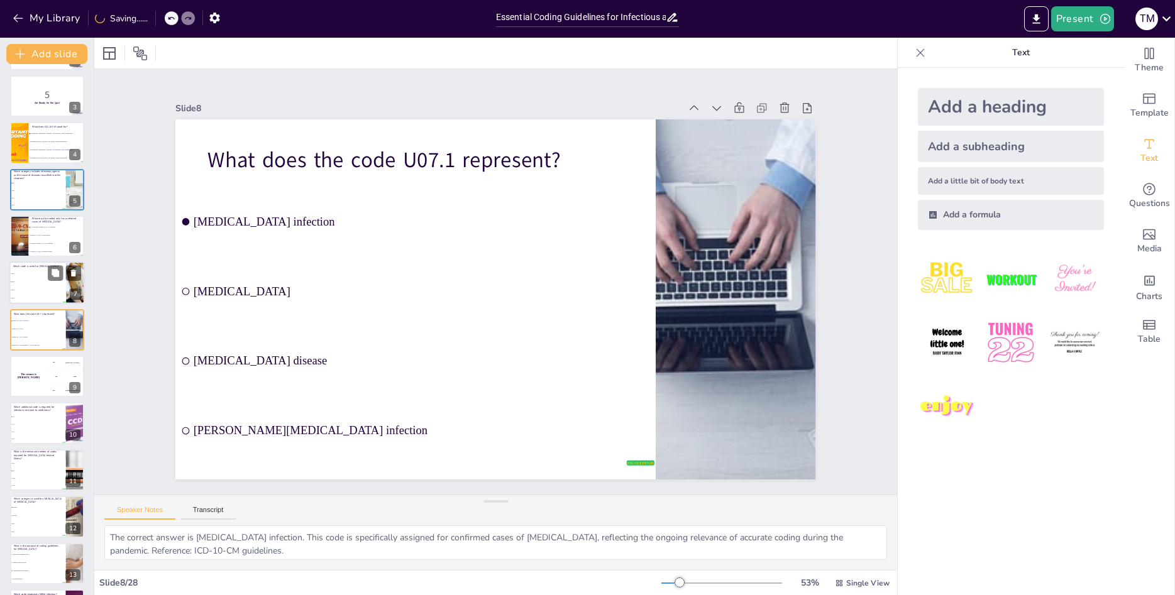
click at [58, 293] on li "R65.3" at bounding box center [37, 291] width 57 height 8
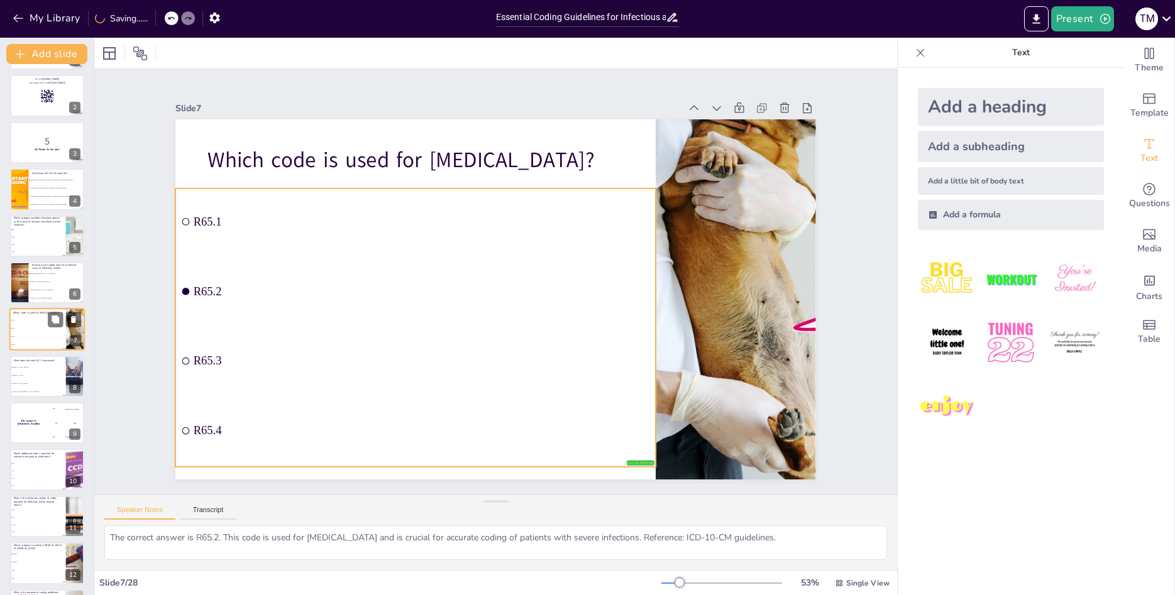
click at [43, 324] on li "R65.1" at bounding box center [37, 321] width 57 height 8
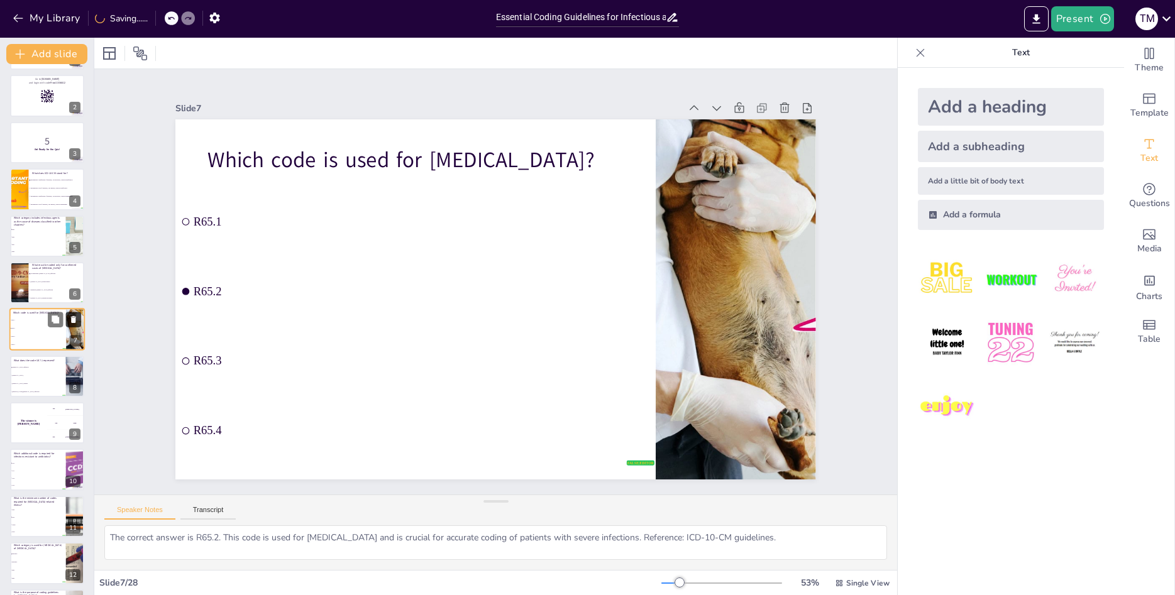
click at [74, 316] on icon at bounding box center [73, 320] width 9 height 9
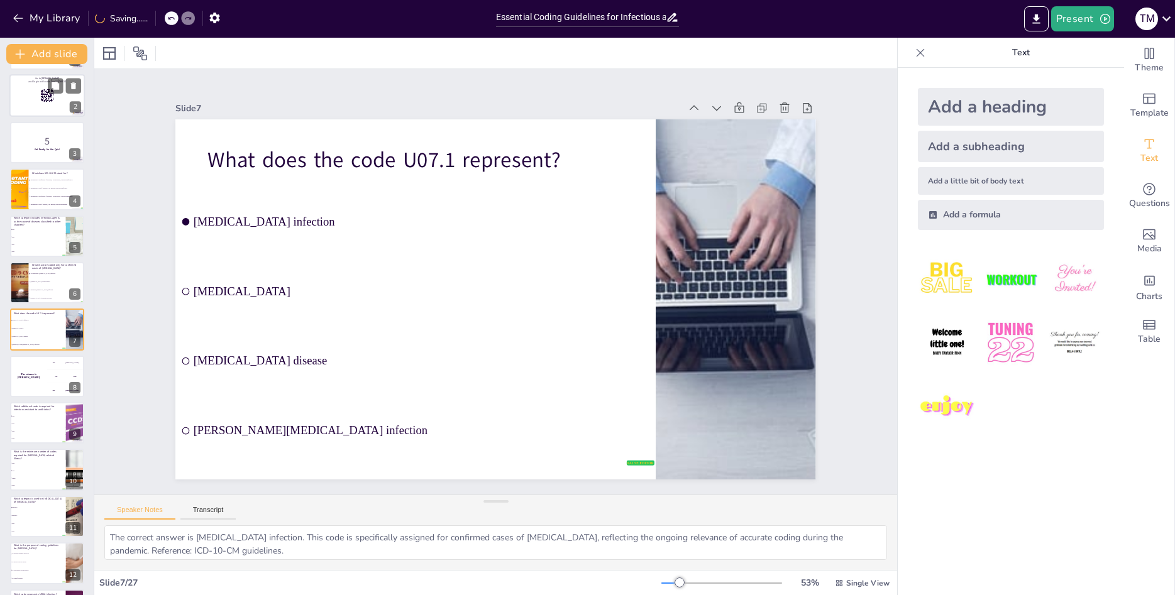
click at [40, 106] on div at bounding box center [46, 96] width 75 height 43
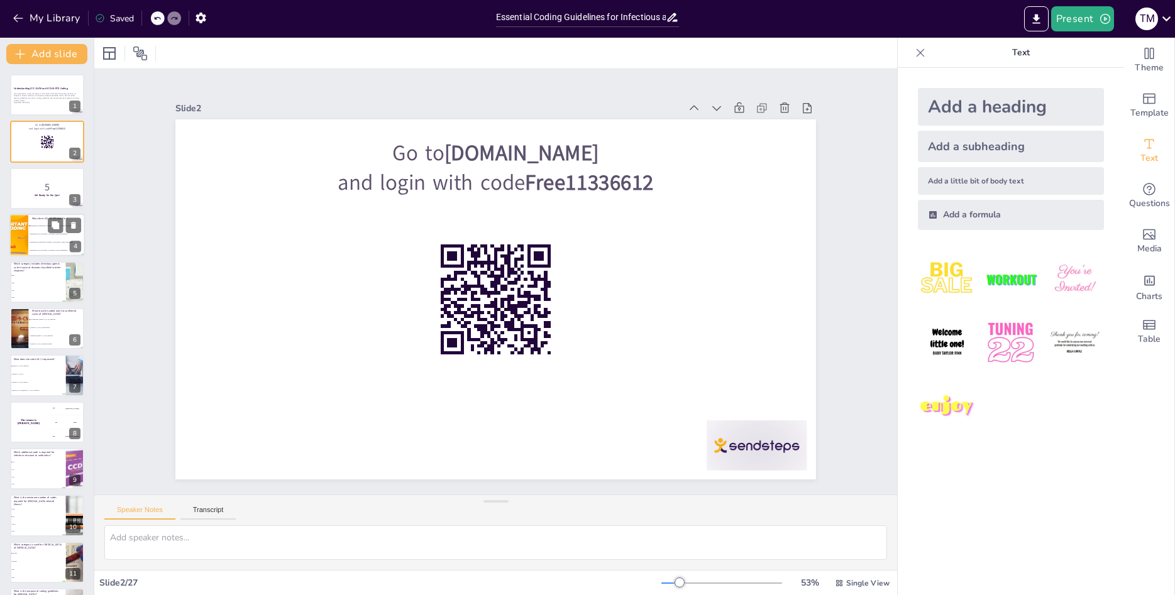
click at [47, 234] on span "International Code of Diseases, 10th Edition, Clinical Modification" at bounding box center [57, 235] width 54 height 2
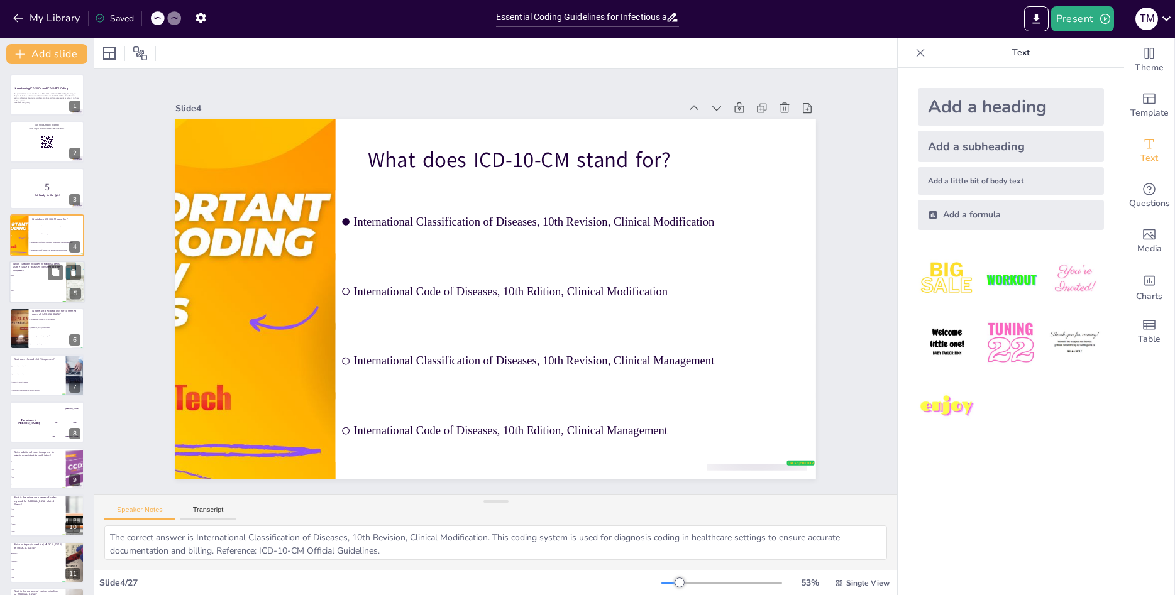
click at [51, 289] on li "B97" at bounding box center [37, 291] width 57 height 8
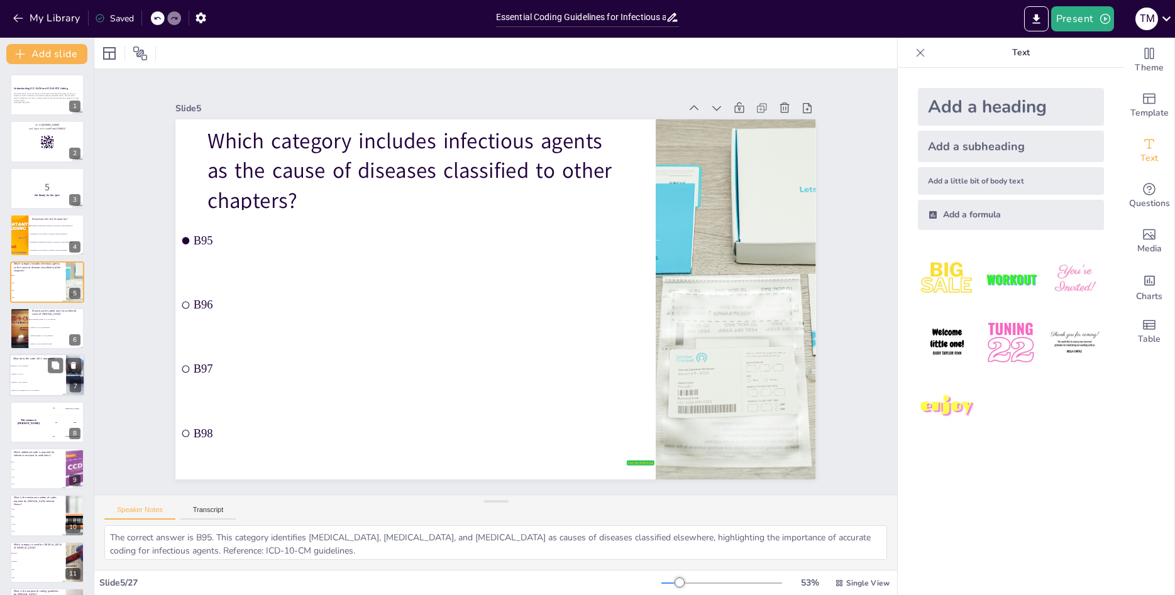
click at [44, 373] on li "[MEDICAL_DATA]" at bounding box center [37, 375] width 57 height 8
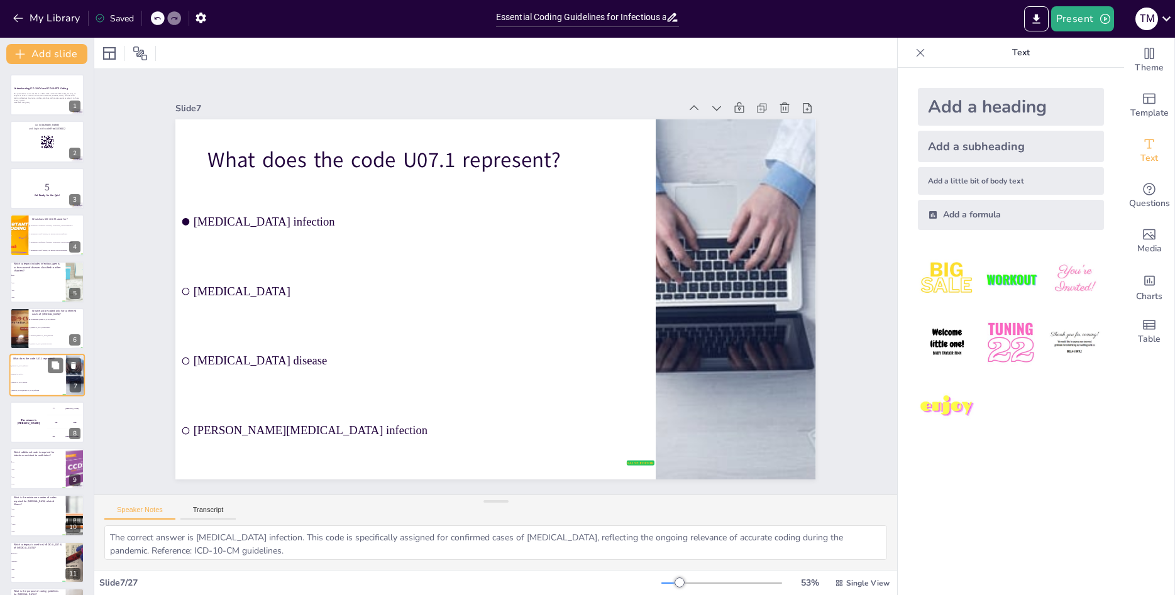
scroll to position [46, 0]
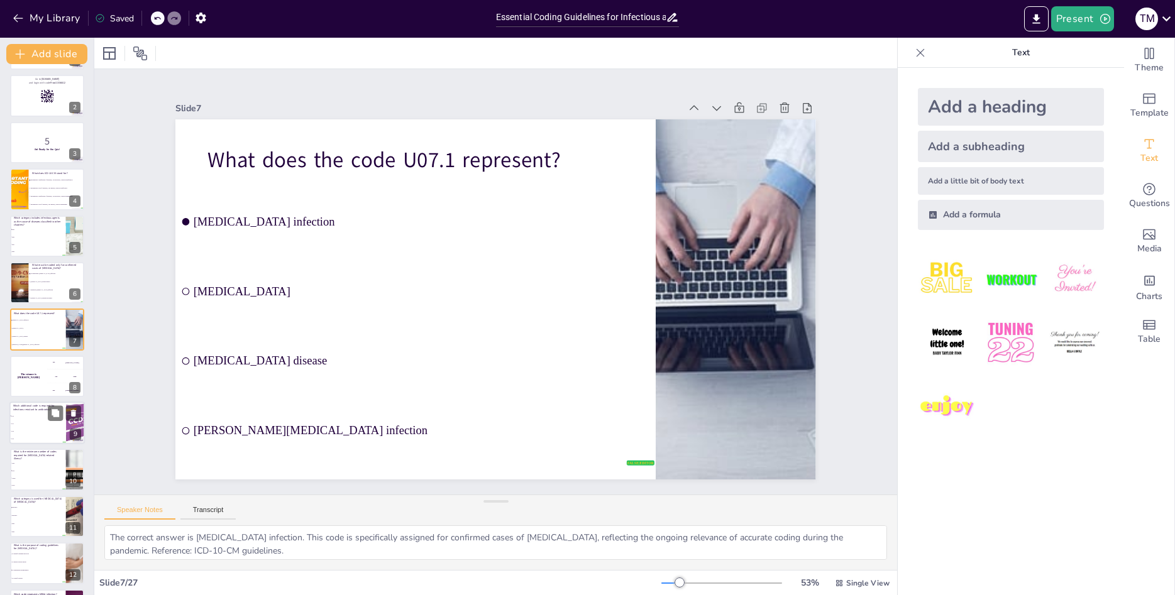
click at [48, 430] on li "Z18" at bounding box center [37, 432] width 57 height 8
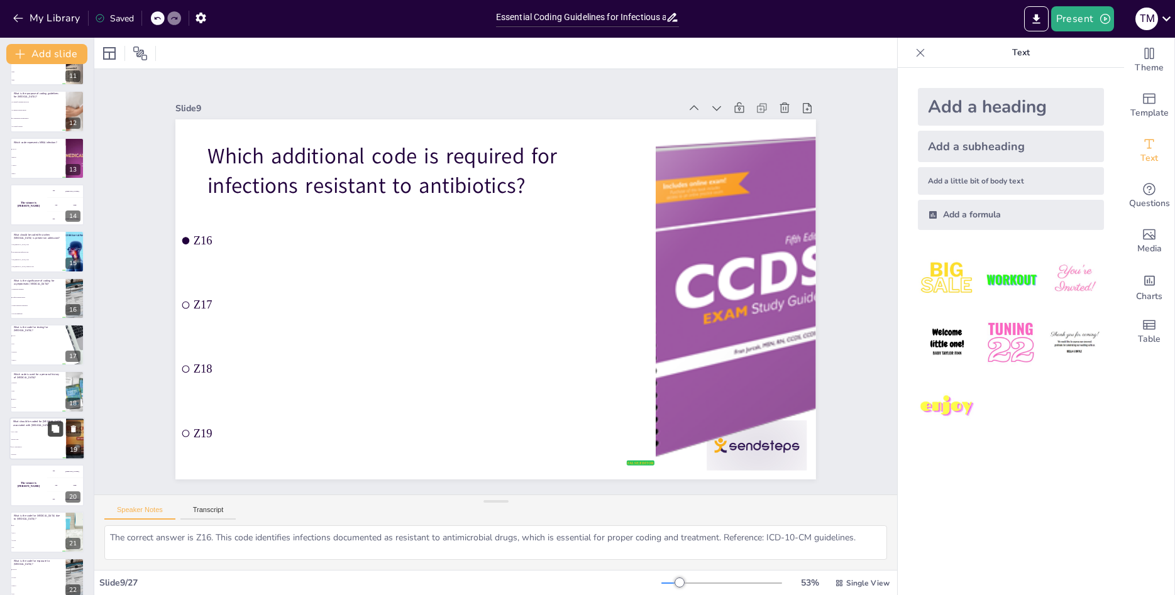
scroll to position [746, 0]
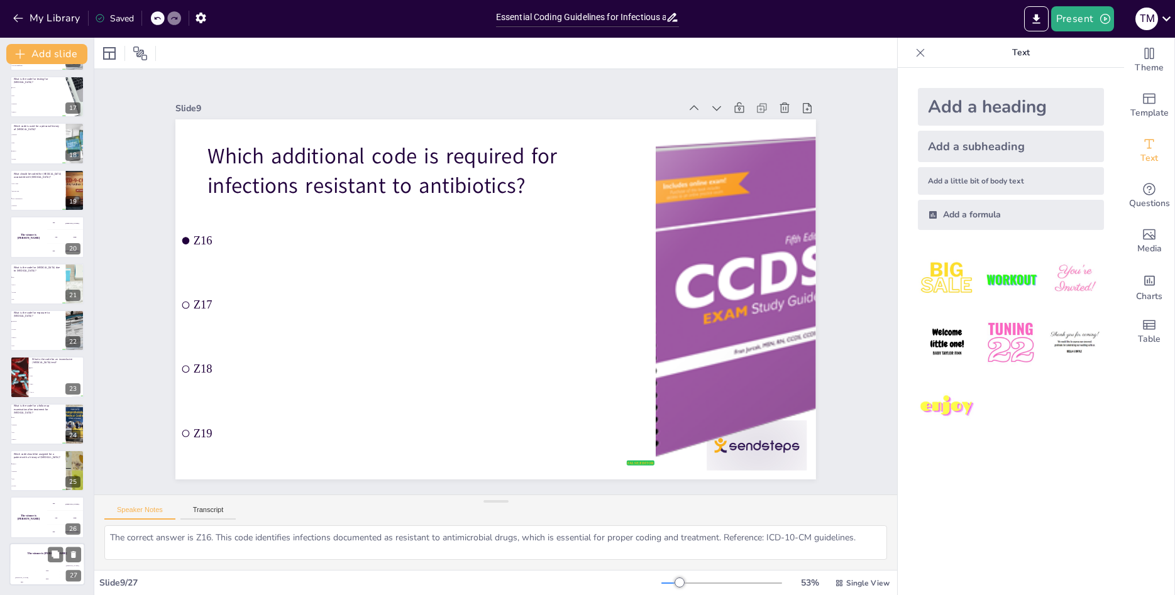
click at [18, 550] on div "The winner is [PERSON_NAME]" at bounding box center [46, 553] width 75 height 21
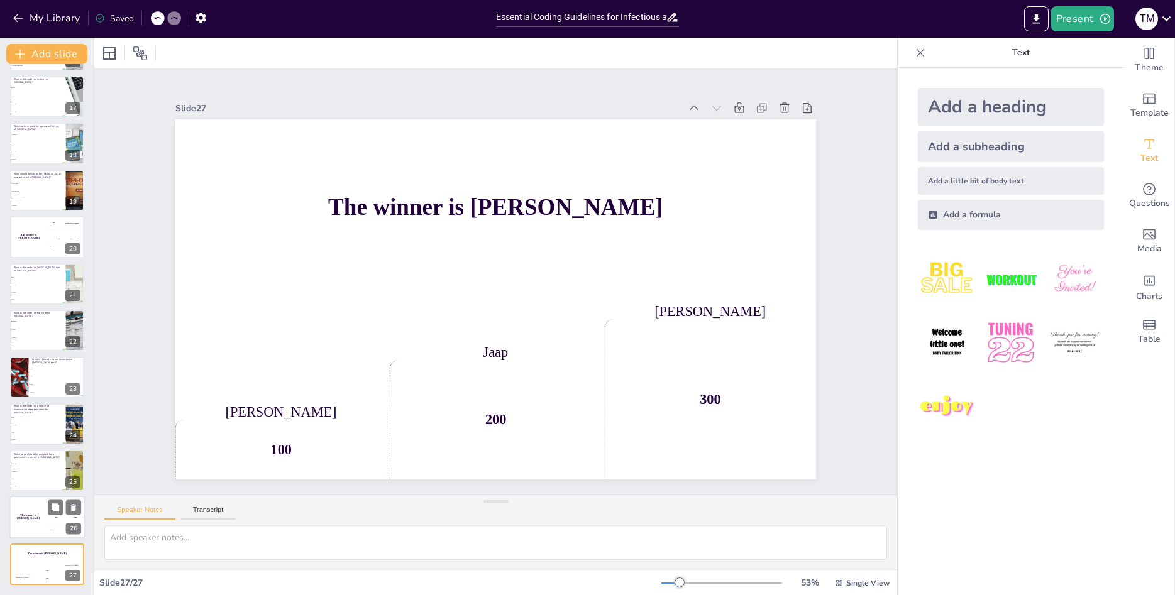
click at [31, 514] on div "The winner is [PERSON_NAME]" at bounding box center [28, 518] width 38 height 43
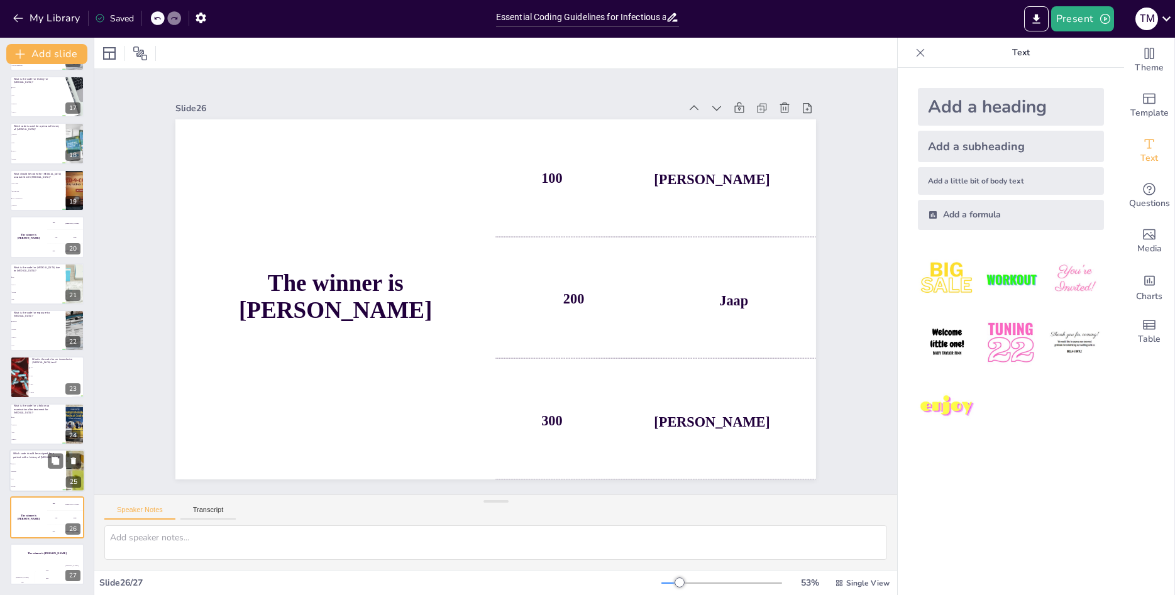
click at [35, 479] on span "Z21" at bounding box center [38, 479] width 54 height 2
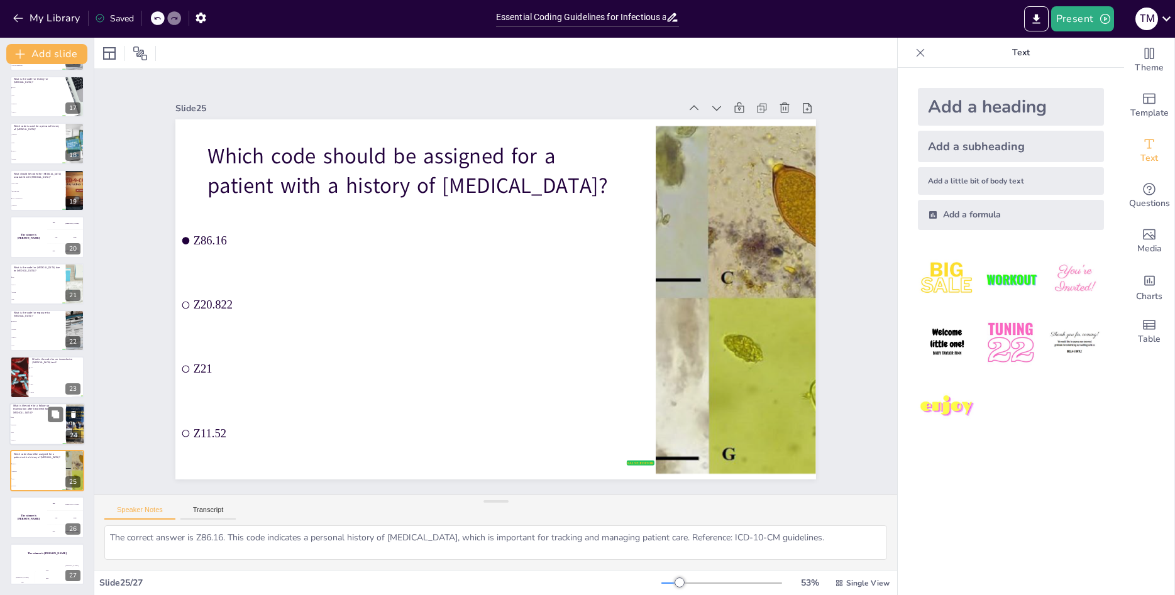
click at [44, 429] on li "Z21" at bounding box center [37, 433] width 57 height 8
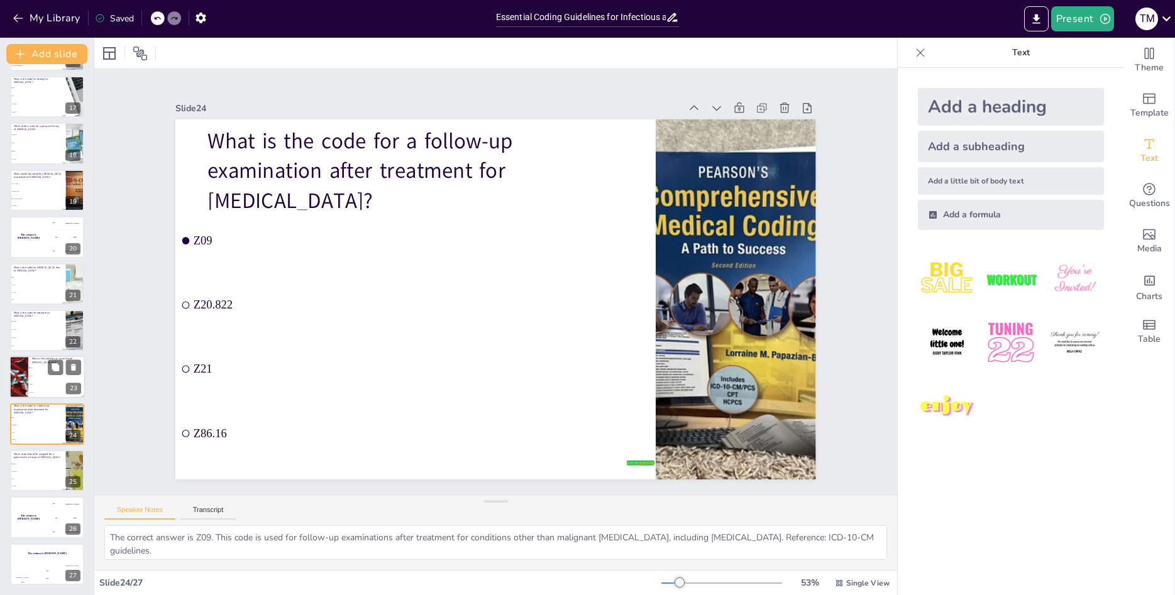
click at [45, 383] on li "B20" at bounding box center [56, 385] width 57 height 8
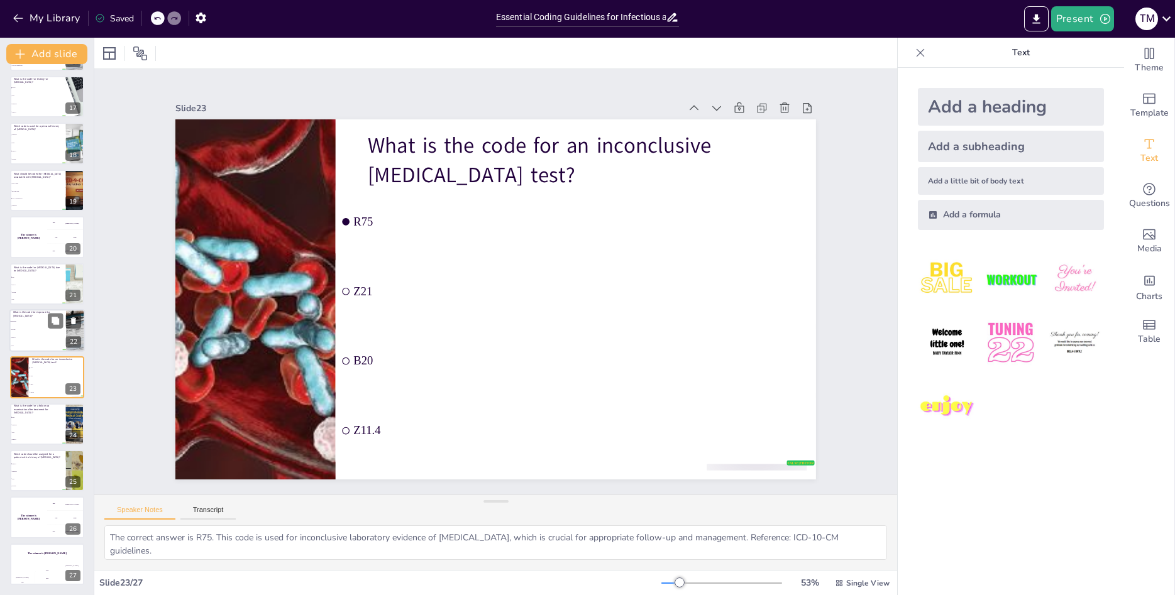
click at [31, 325] on li "Z20.822" at bounding box center [37, 321] width 57 height 8
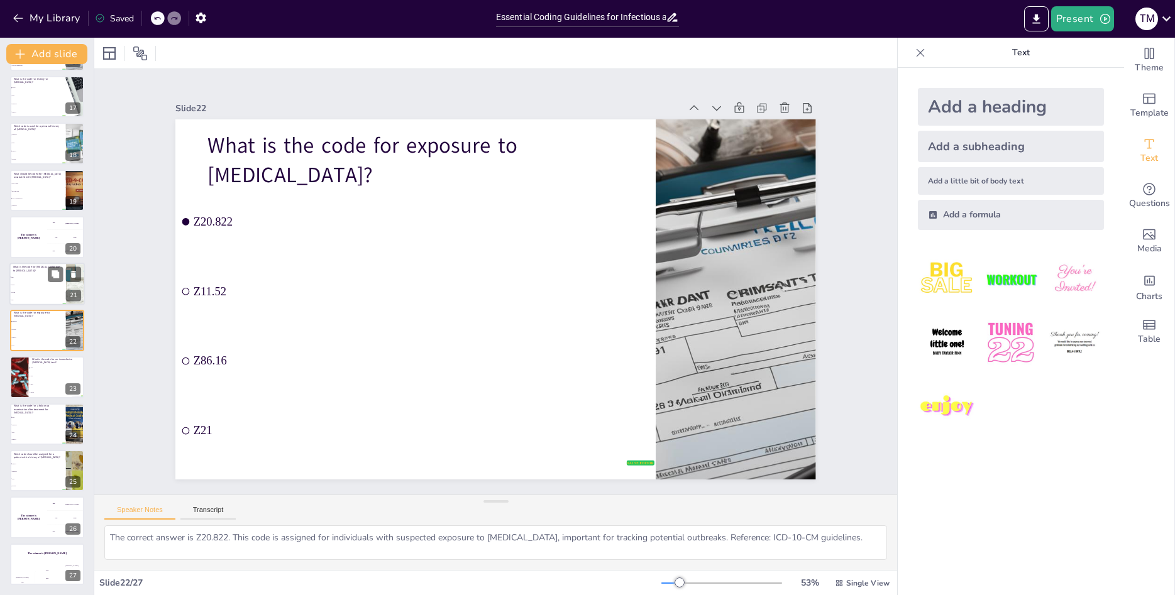
click at [40, 298] on li "J22" at bounding box center [37, 300] width 57 height 8
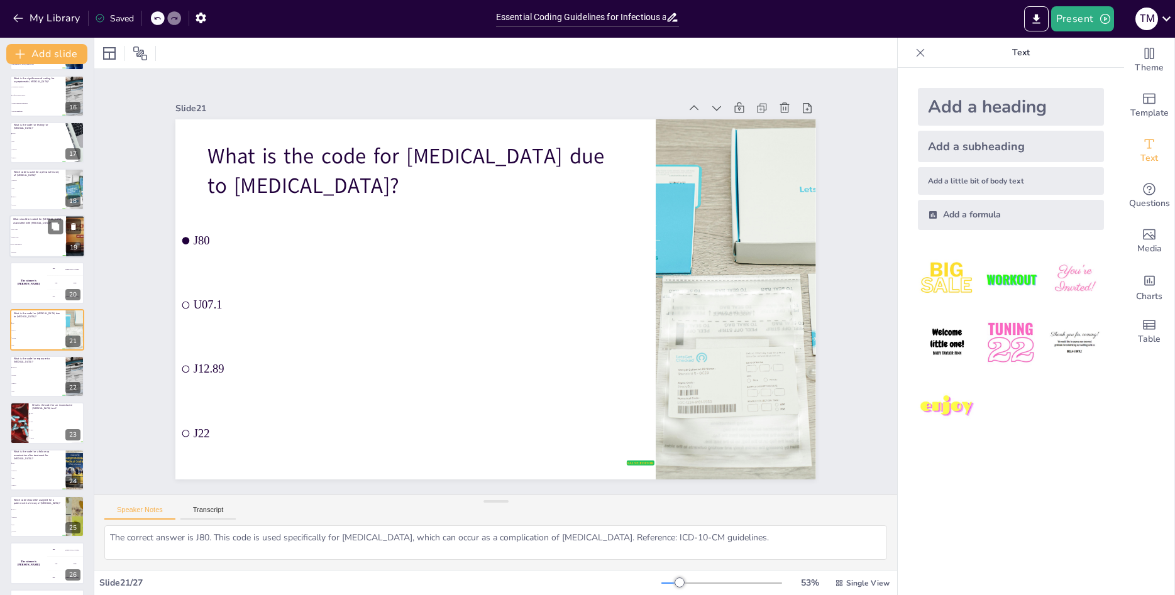
click at [43, 239] on li "M35.81 only" at bounding box center [37, 237] width 57 height 8
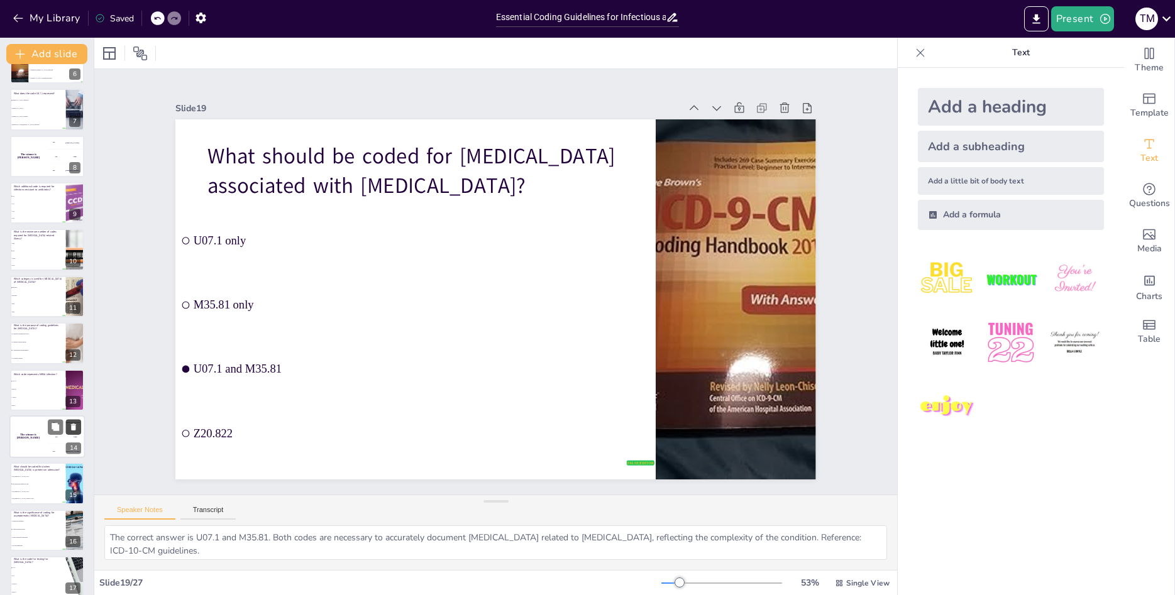
scroll to position [244, 0]
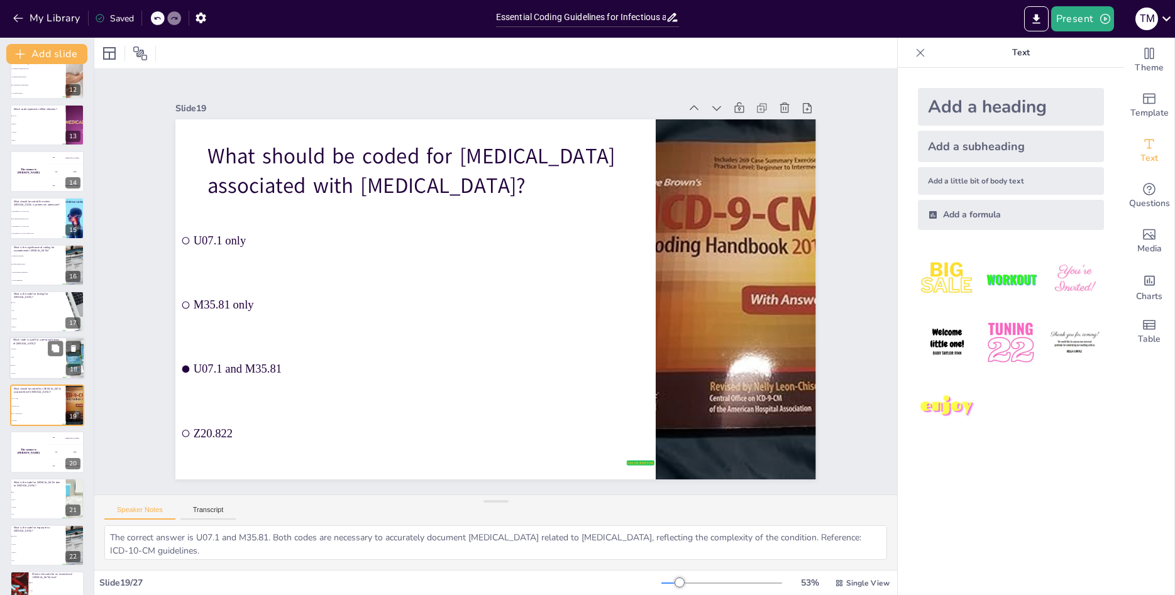
click at [37, 365] on li "Z86.16" at bounding box center [37, 366] width 57 height 8
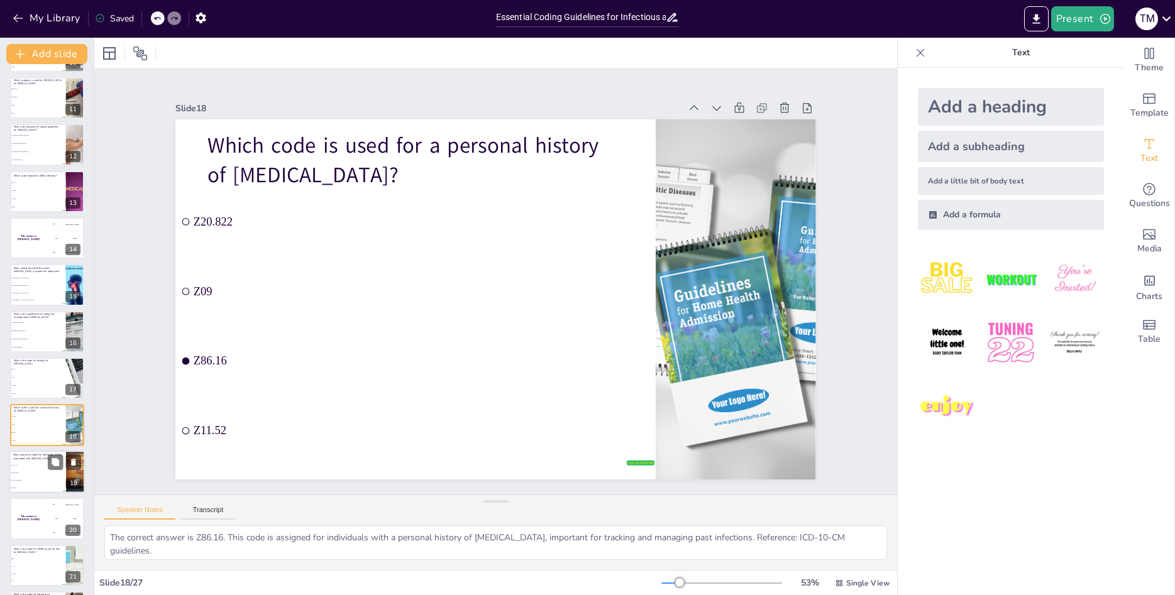
scroll to position [502, 0]
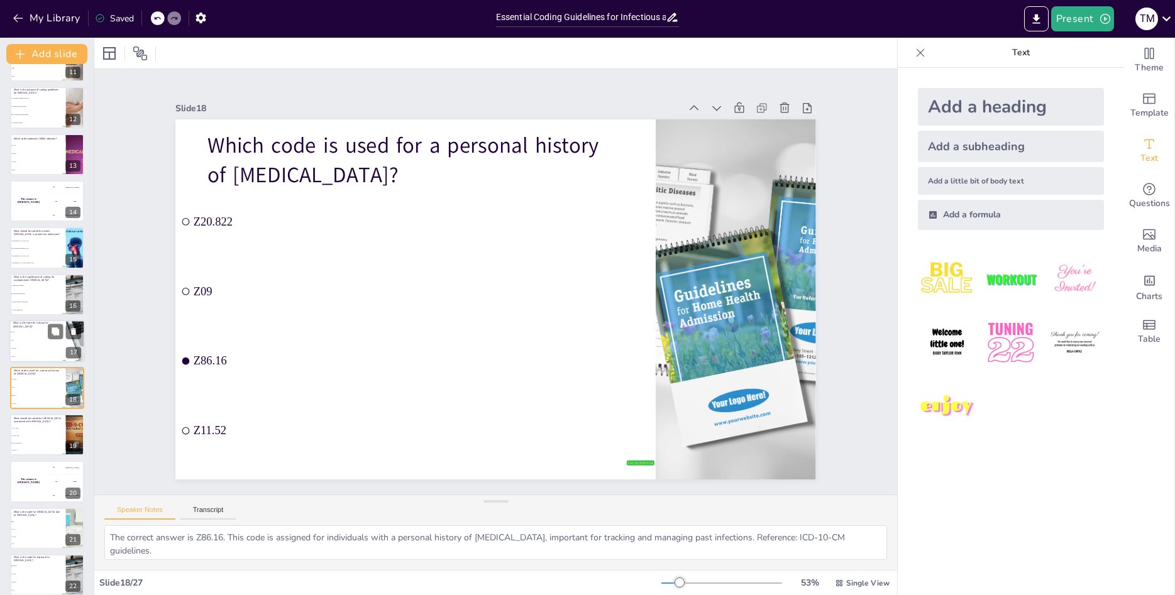
click at [31, 353] on li "Z86.16" at bounding box center [37, 357] width 57 height 8
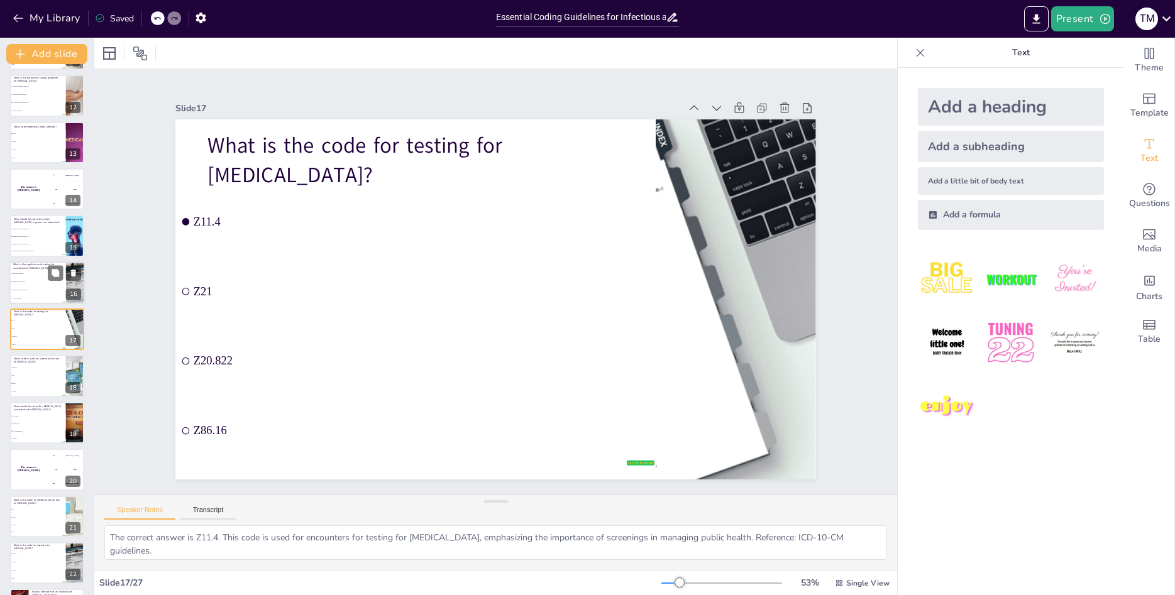
click at [30, 298] on span "It is not significant" at bounding box center [38, 298] width 54 height 2
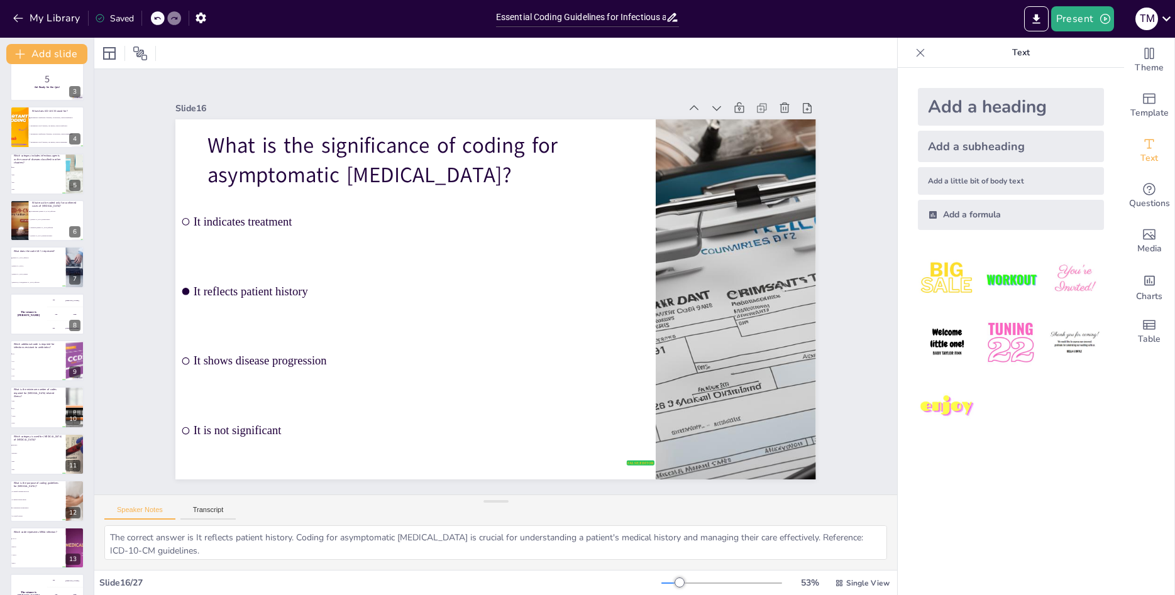
scroll to position [0, 0]
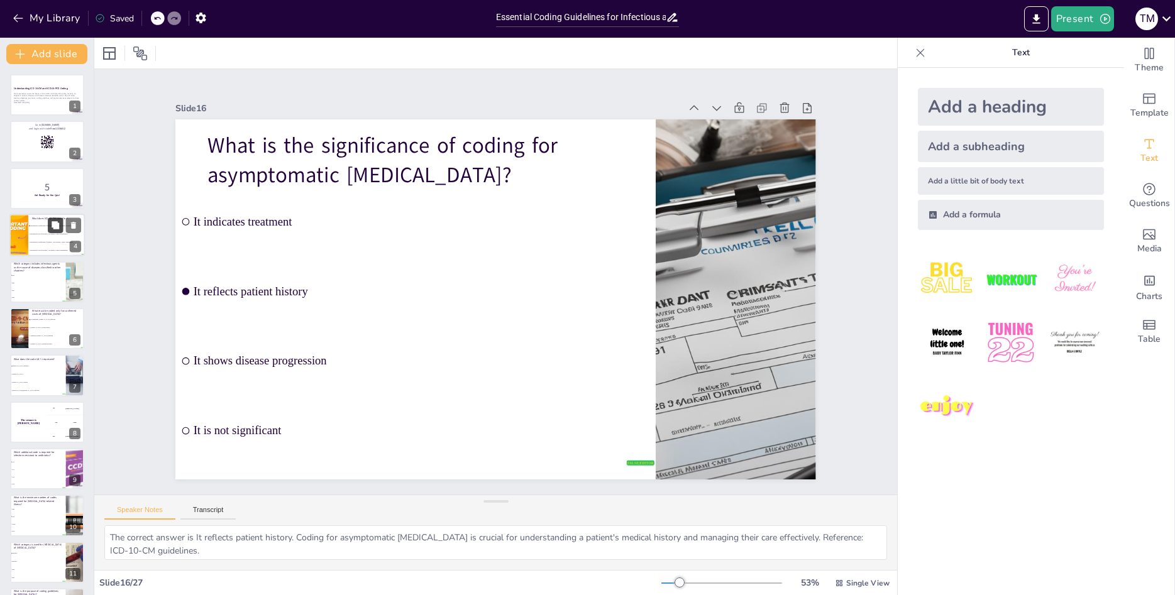
click at [50, 230] on button at bounding box center [55, 225] width 15 height 15
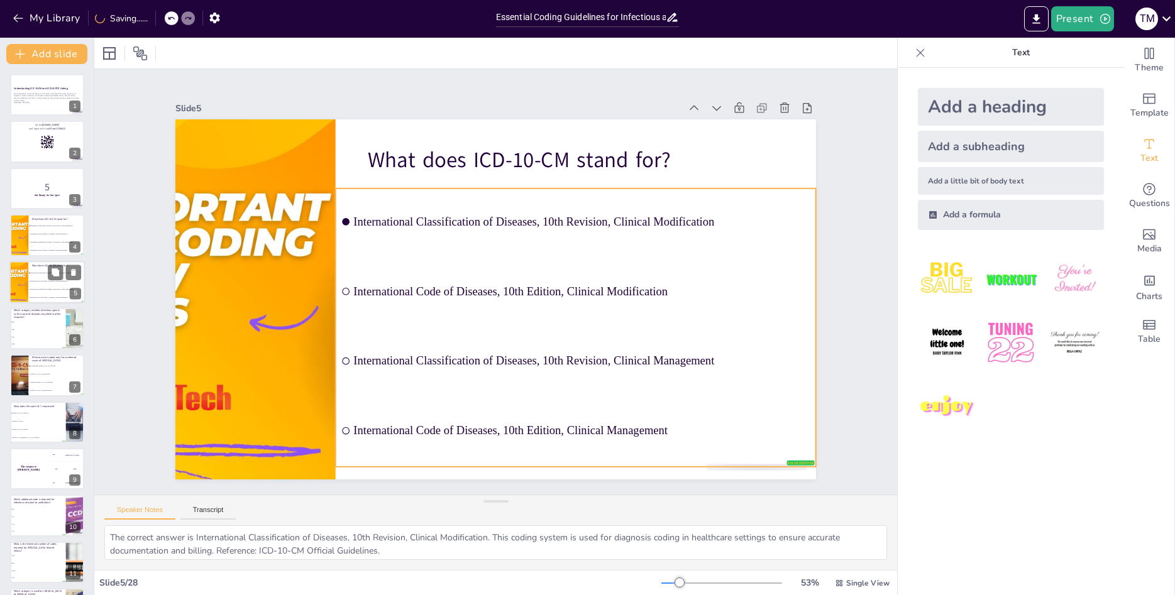
click at [42, 298] on span "International Code of Diseases, 10th Edition, Clinical Management" at bounding box center [57, 298] width 54 height 2
click at [41, 287] on li "International Classification of Diseases, 10th Revision, Clinical Management" at bounding box center [56, 289] width 57 height 8
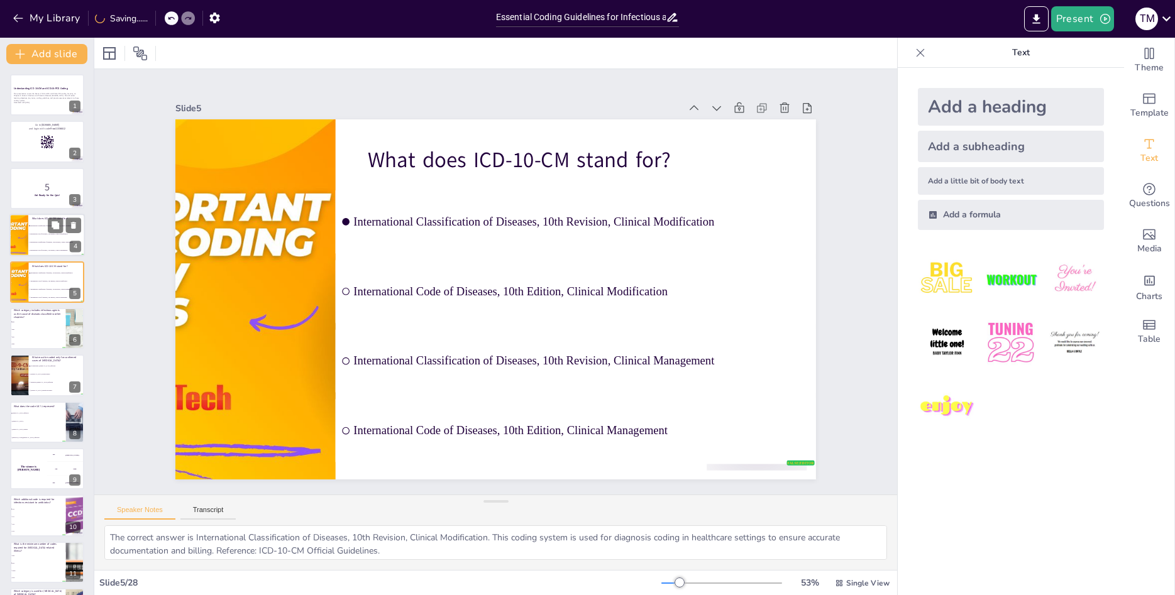
click at [40, 241] on li "International Classification of Diseases, 10th Revision, Clinical Management" at bounding box center [56, 243] width 57 height 8
click at [33, 280] on li "International Code of Diseases, 10th Edition, Clinical Modification" at bounding box center [56, 281] width 57 height 8
click at [36, 231] on li "International Code of Diseases, 10th Edition, Clinical Modification" at bounding box center [56, 235] width 57 height 8
click at [77, 273] on icon at bounding box center [73, 272] width 9 height 9
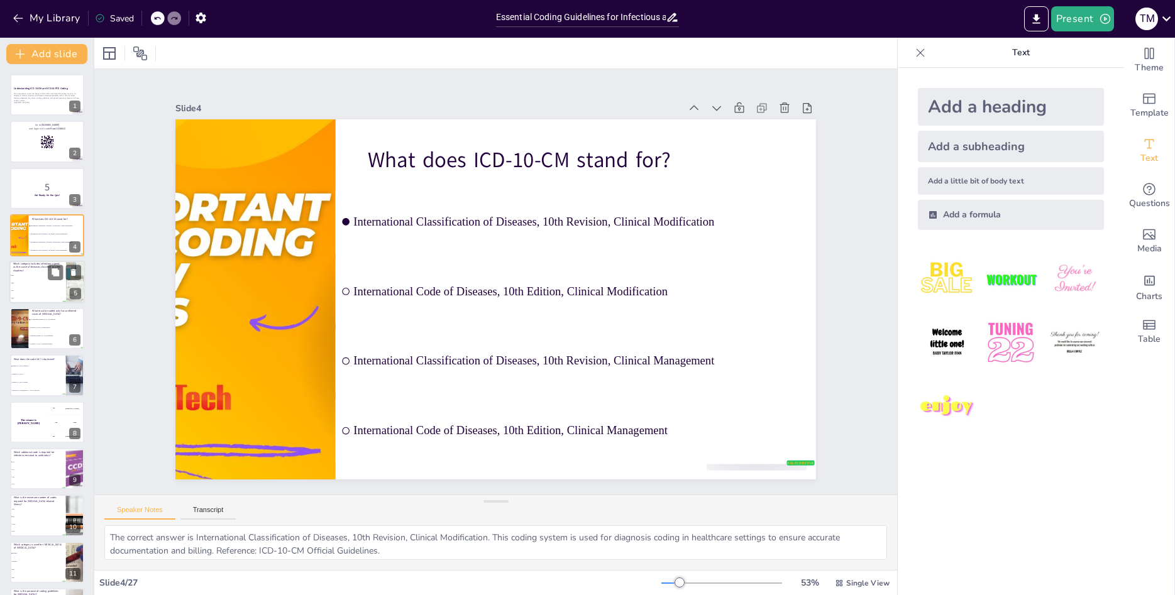
click at [36, 284] on li "B96" at bounding box center [37, 283] width 57 height 8
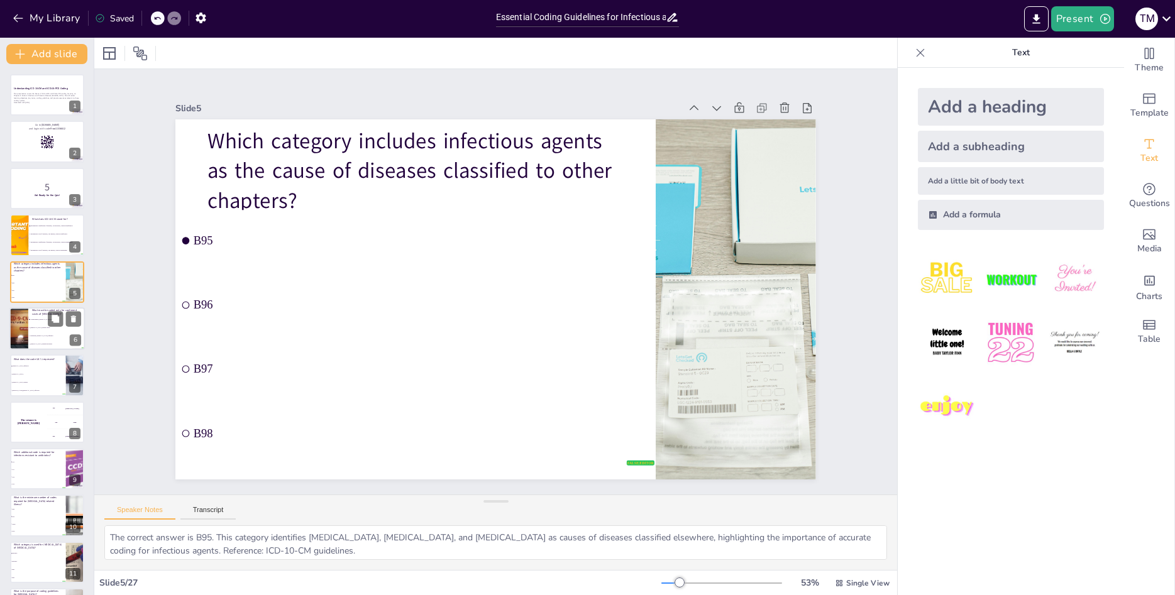
click at [41, 331] on li "[MEDICAL_DATA]-related illness" at bounding box center [56, 328] width 57 height 8
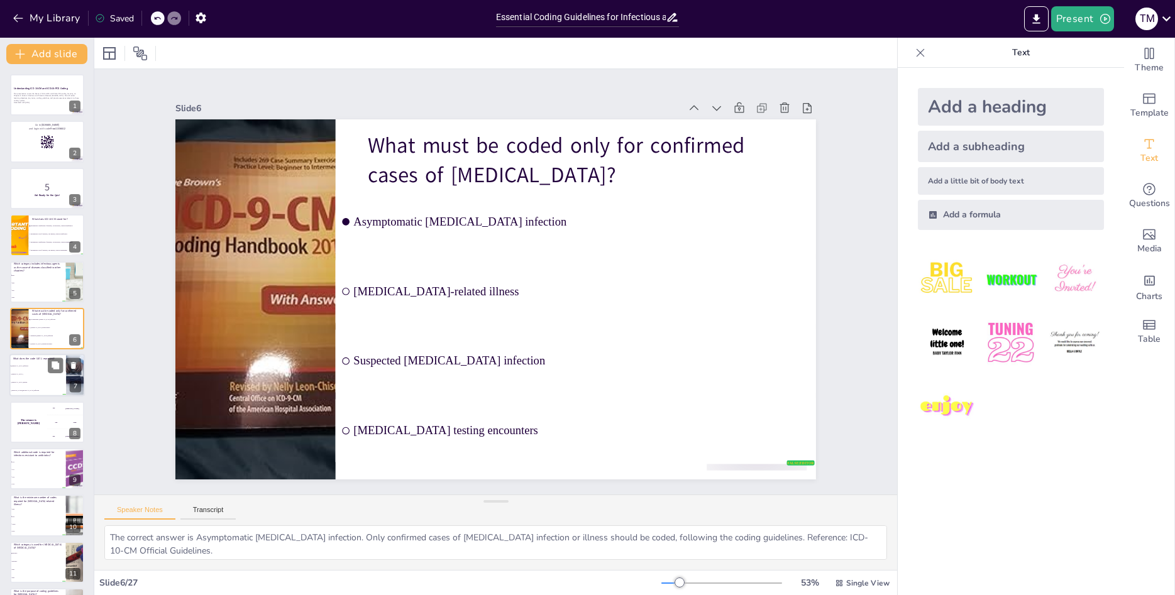
click at [36, 368] on li "[MEDICAL_DATA] infection" at bounding box center [37, 367] width 57 height 8
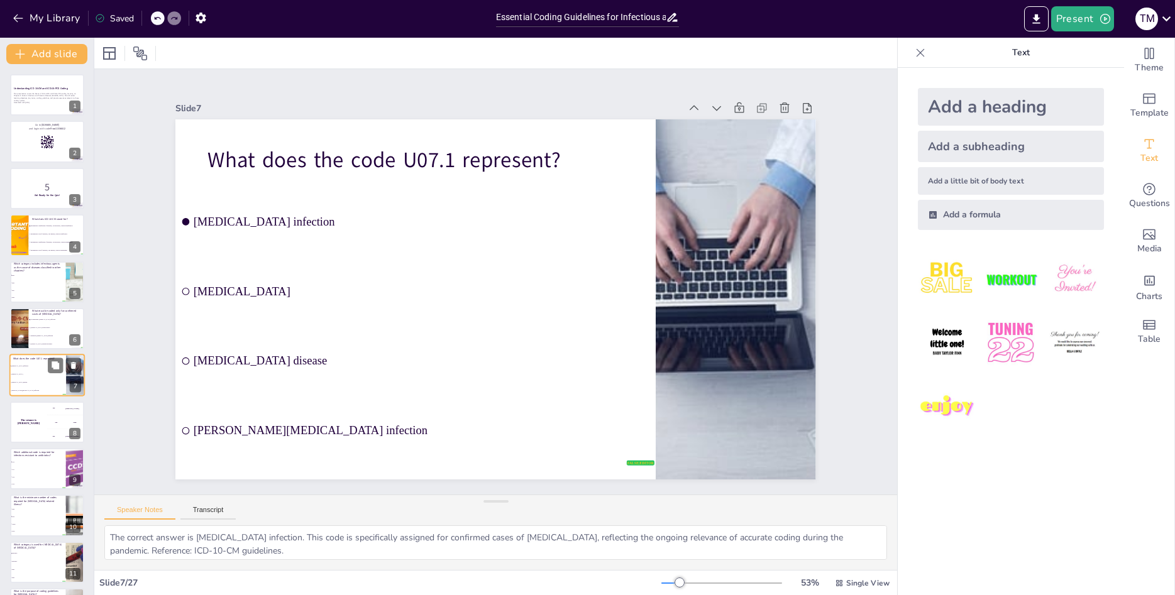
scroll to position [46, 0]
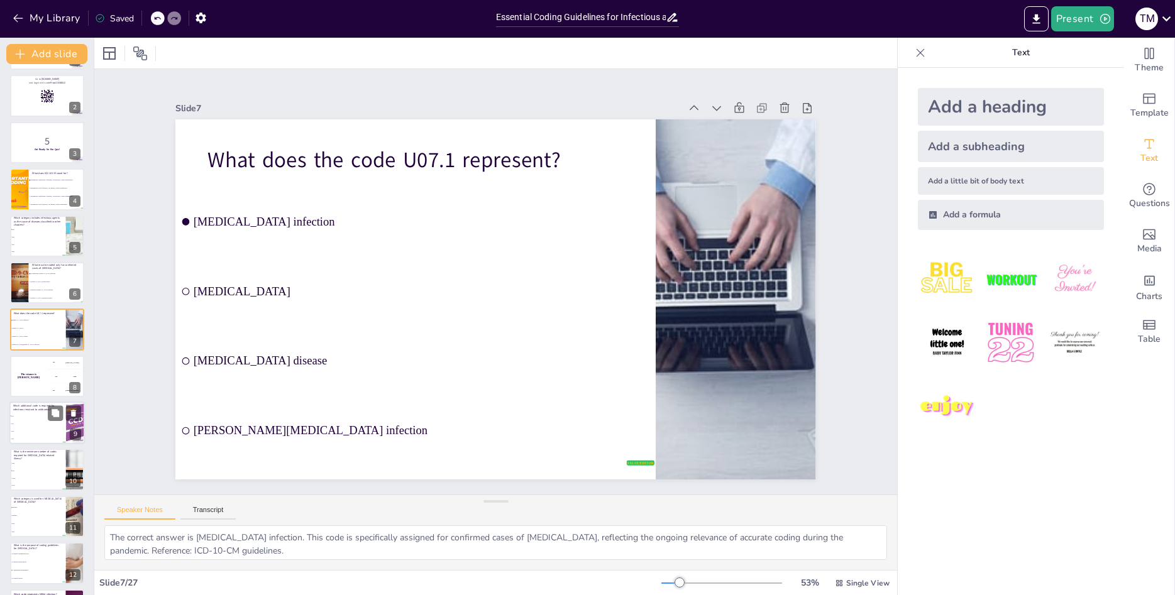
click at [37, 429] on li "Z18" at bounding box center [37, 432] width 57 height 8
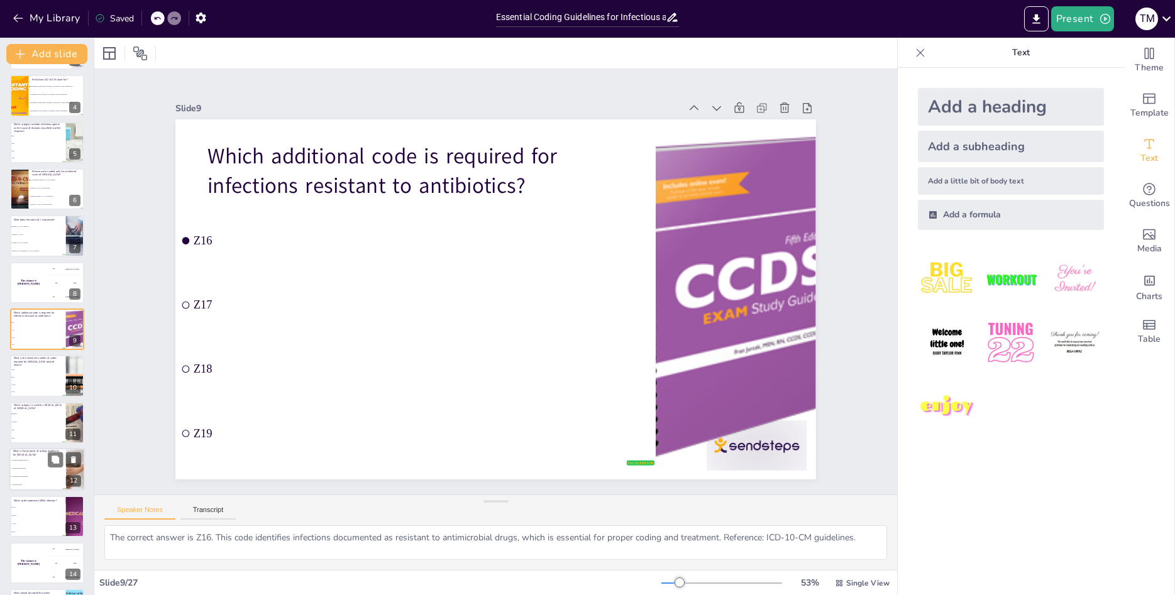
click at [42, 469] on span "To ensure accurate billing" at bounding box center [38, 469] width 54 height 2
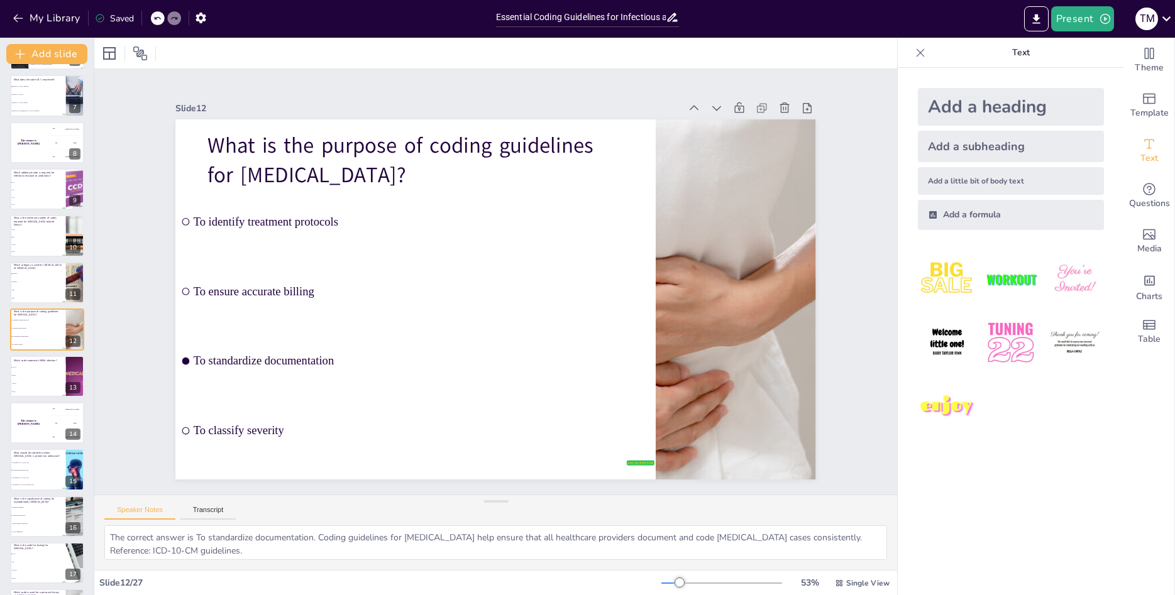
click at [118, 18] on div "Saved" at bounding box center [114, 19] width 39 height 12
click at [1104, 23] on icon "button" at bounding box center [1105, 19] width 10 height 10
click at [1100, 48] on li "Preview presentation" at bounding box center [1101, 46] width 99 height 20
